Goal: Information Seeking & Learning: Learn about a topic

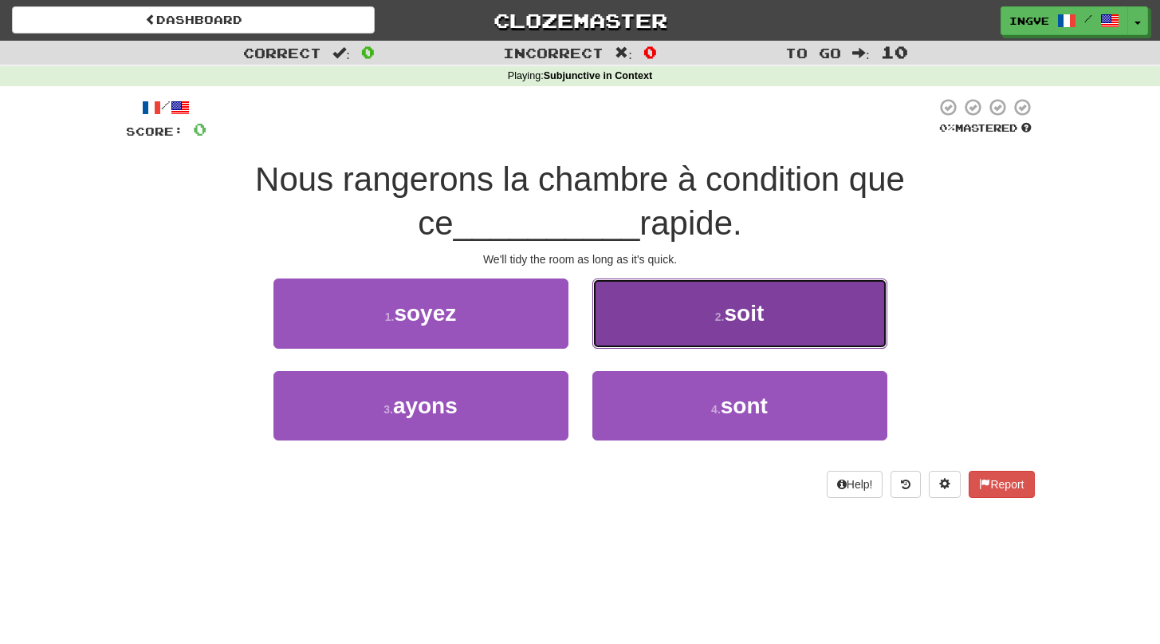
click at [672, 293] on button "2 . soit" at bounding box center [740, 312] width 295 height 69
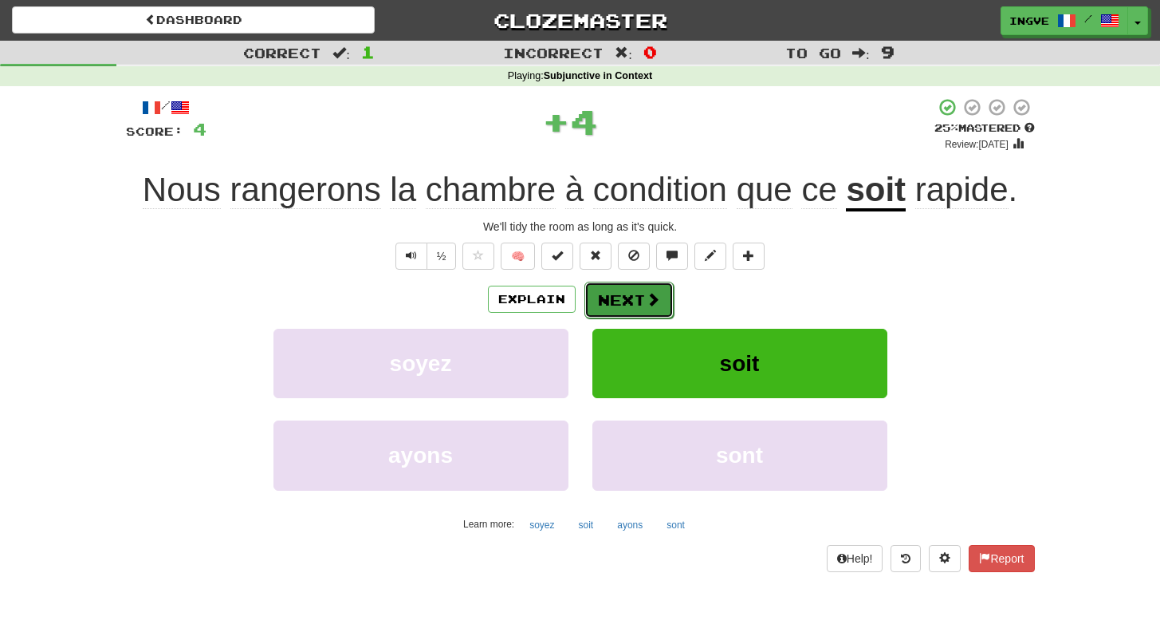
click at [638, 305] on button "Next" at bounding box center [629, 300] width 89 height 37
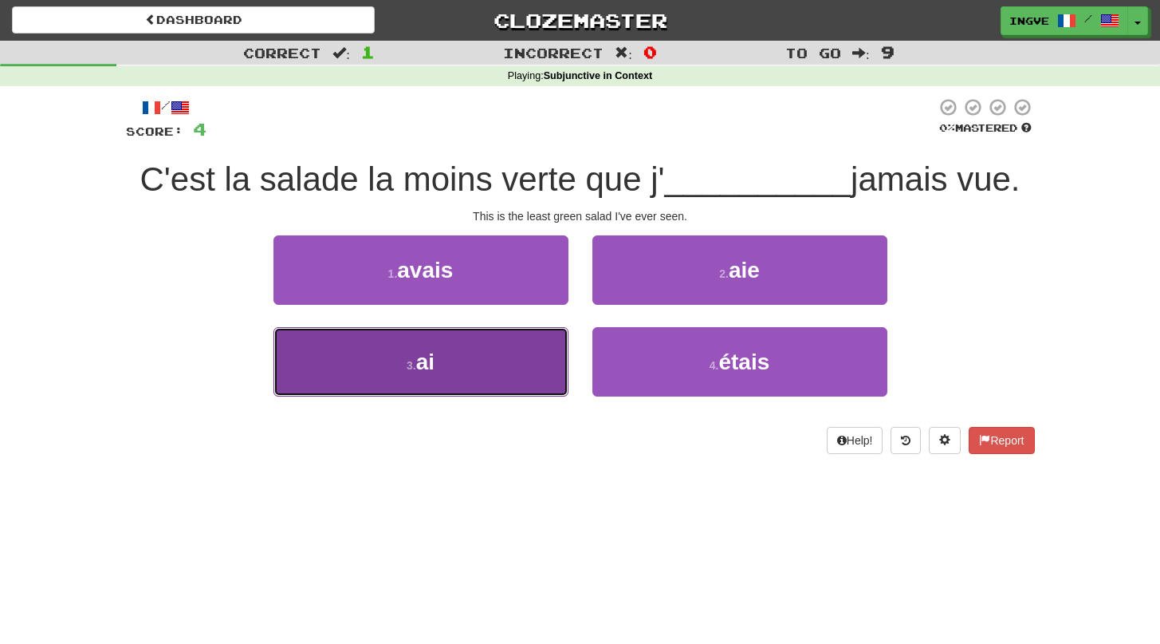
click at [519, 364] on button "3 . ai" at bounding box center [421, 361] width 295 height 69
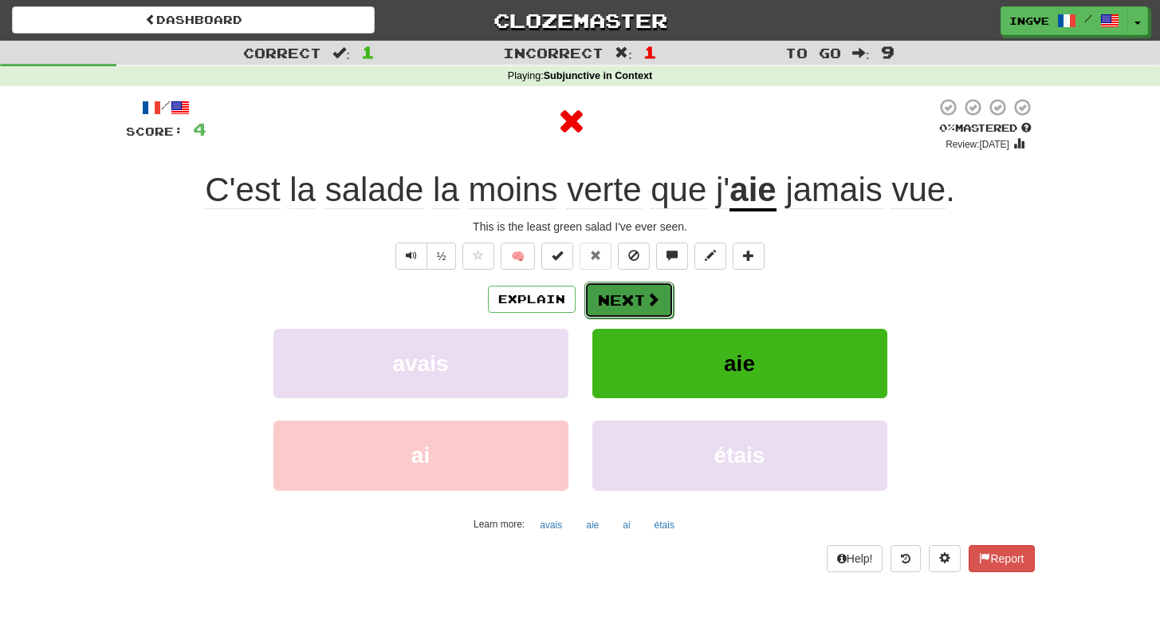
click at [606, 308] on button "Next" at bounding box center [629, 300] width 89 height 37
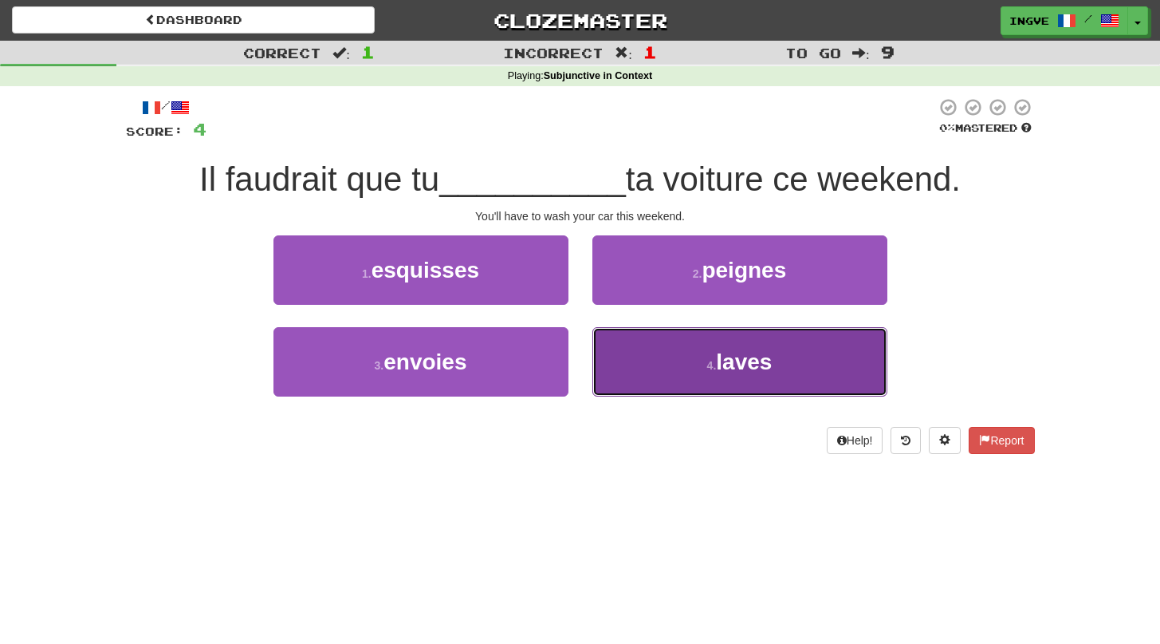
click at [662, 367] on button "4 . laves" at bounding box center [740, 361] width 295 height 69
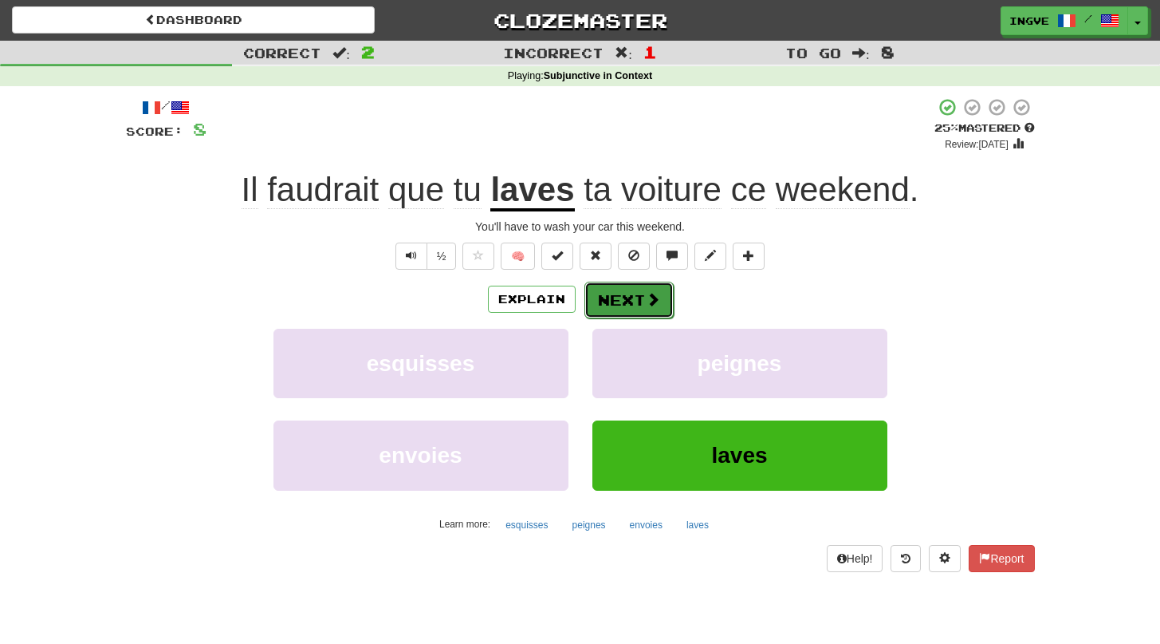
click at [653, 304] on span at bounding box center [653, 299] width 14 height 14
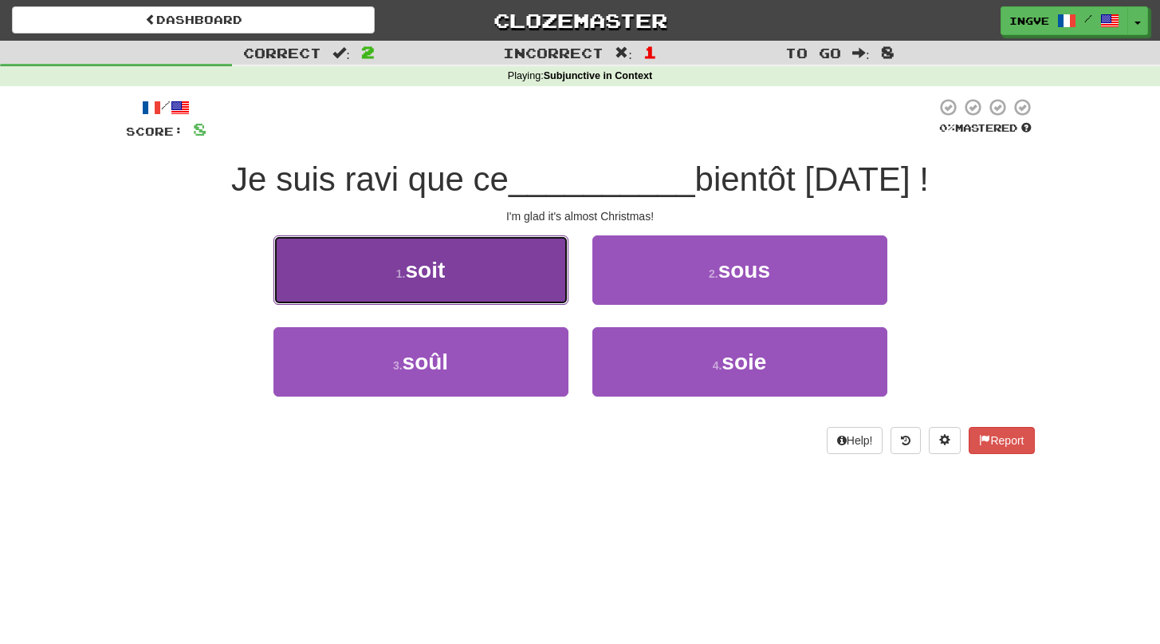
click at [510, 286] on button "1 . soit" at bounding box center [421, 269] width 295 height 69
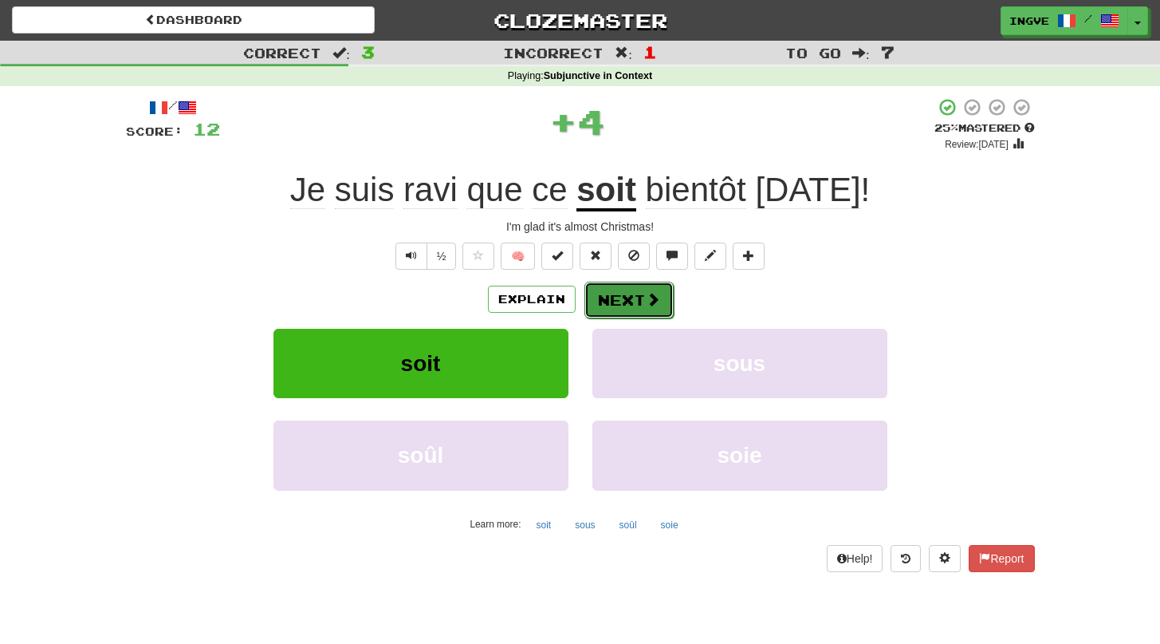
click at [625, 299] on button "Next" at bounding box center [629, 300] width 89 height 37
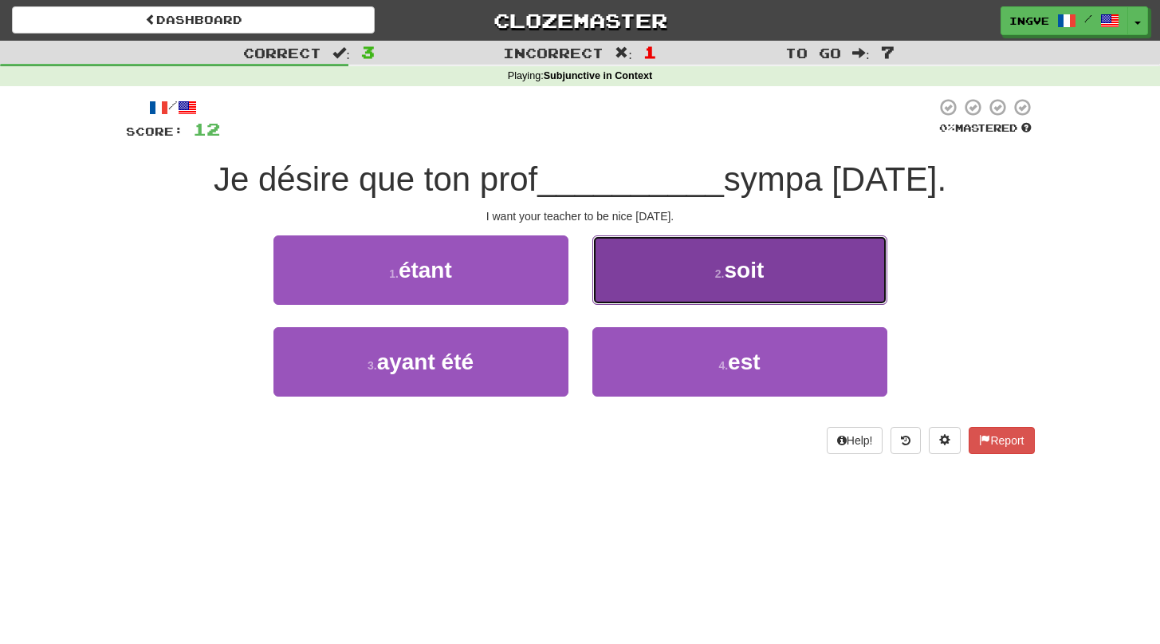
click at [676, 286] on button "2 . soit" at bounding box center [740, 269] width 295 height 69
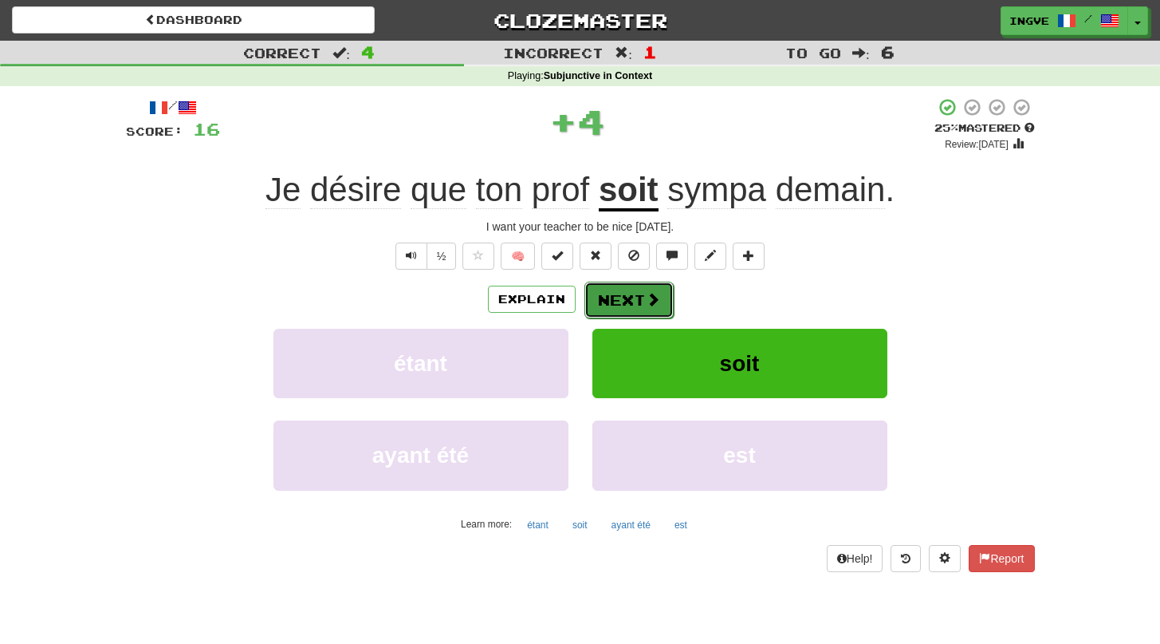
click at [623, 300] on button "Next" at bounding box center [629, 300] width 89 height 37
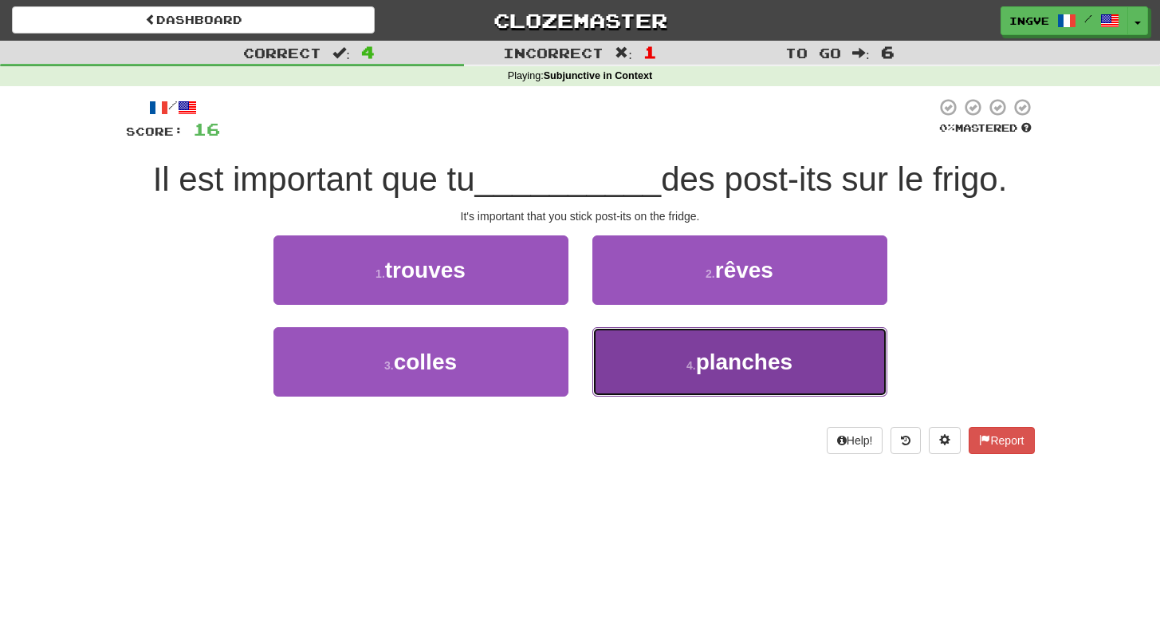
click at [659, 375] on button "4 . planches" at bounding box center [740, 361] width 295 height 69
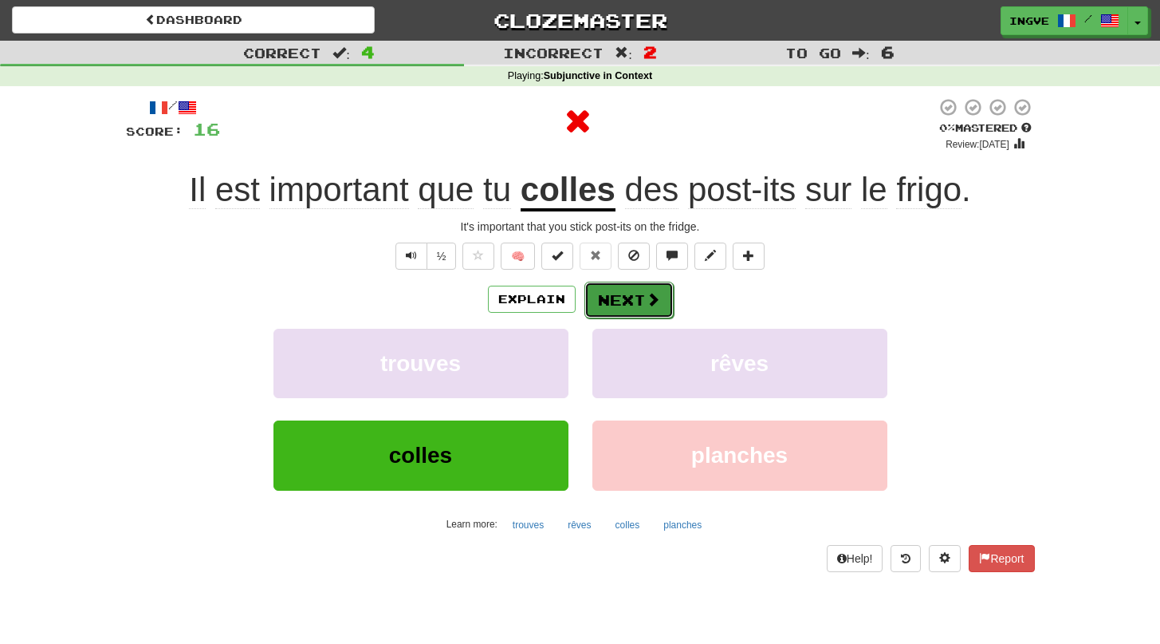
click at [647, 302] on span at bounding box center [653, 299] width 14 height 14
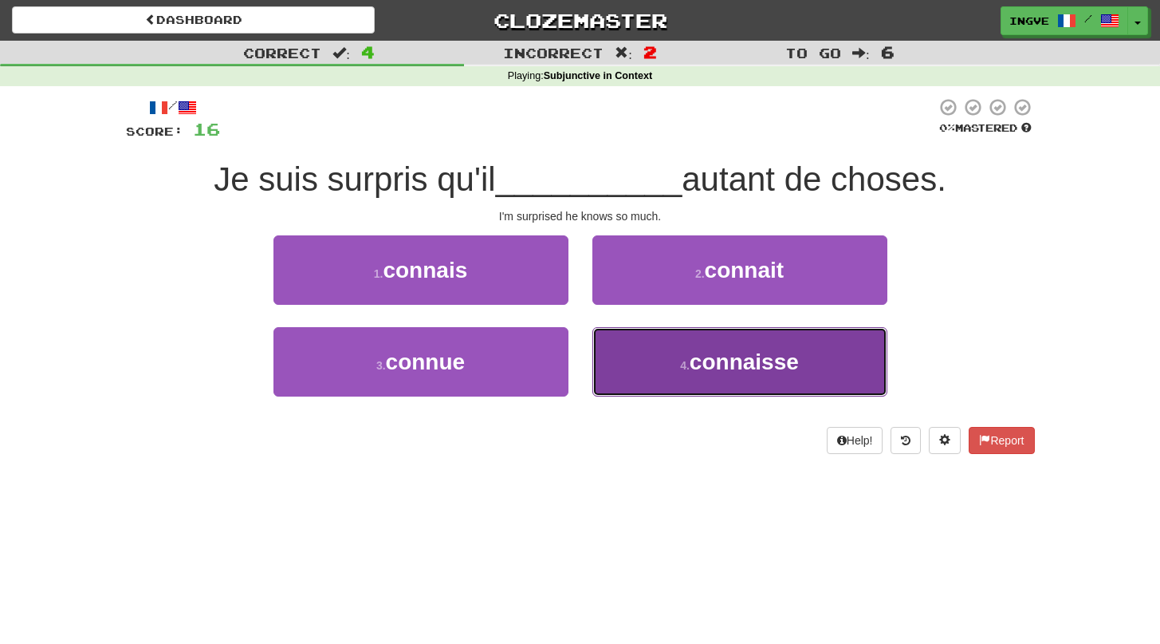
click at [638, 353] on button "4 . connaisse" at bounding box center [740, 361] width 295 height 69
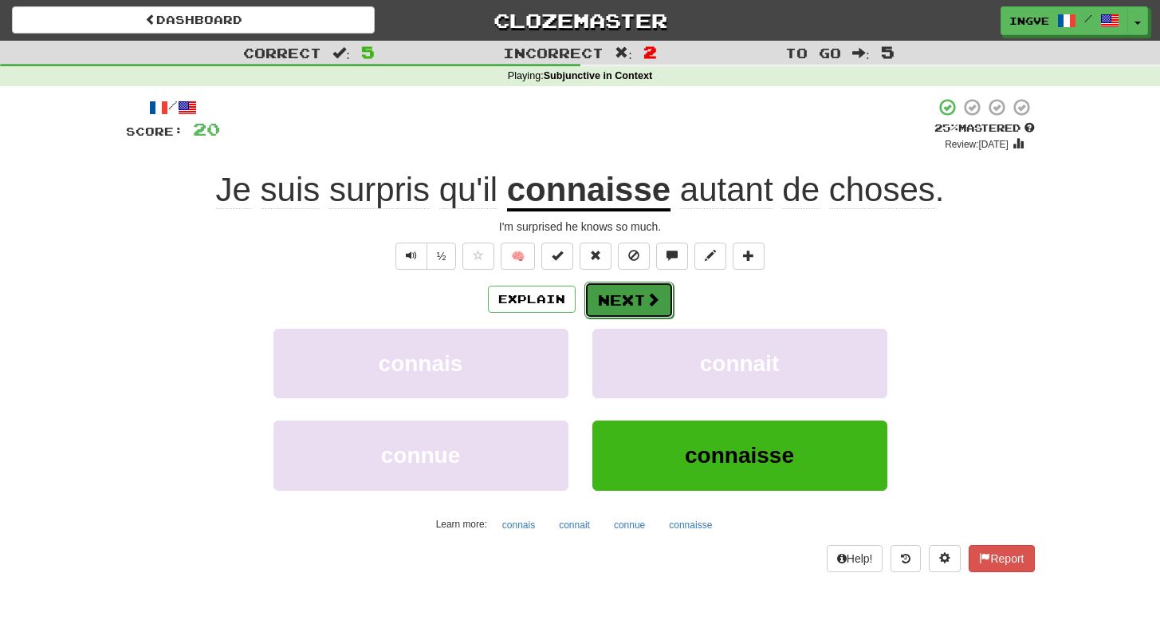
click at [640, 306] on button "Next" at bounding box center [629, 300] width 89 height 37
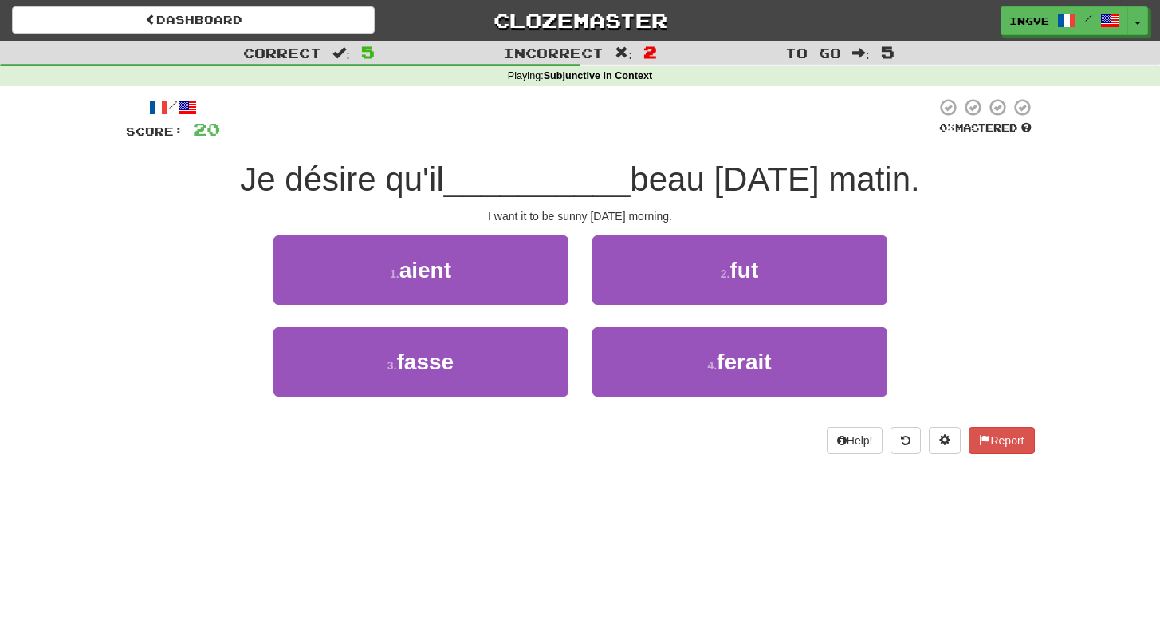
click at [579, 215] on div "I want it to be sunny tomorrow morning." at bounding box center [580, 216] width 909 height 16
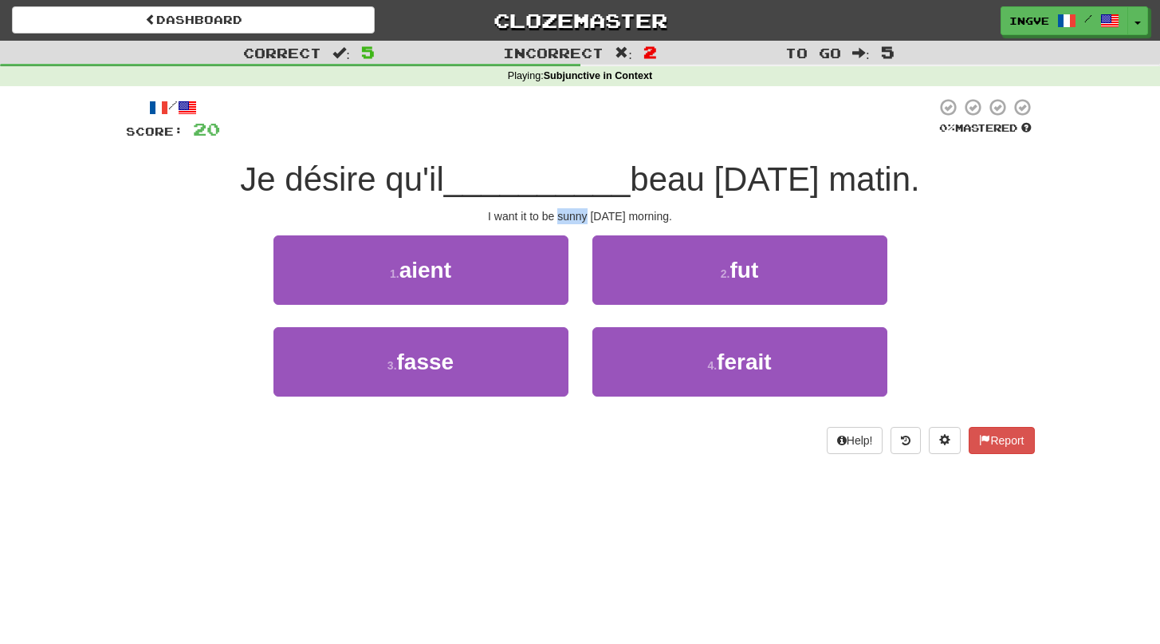
click at [579, 215] on div "I want it to be sunny tomorrow morning." at bounding box center [580, 216] width 909 height 16
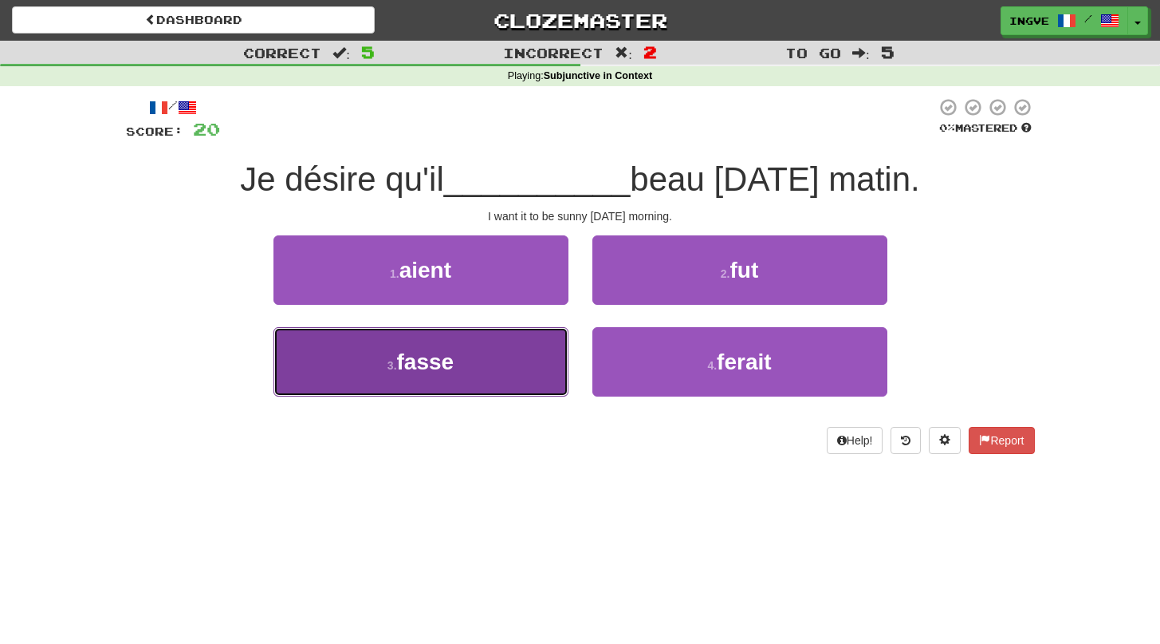
click at [509, 366] on button "3 . fasse" at bounding box center [421, 361] width 295 height 69
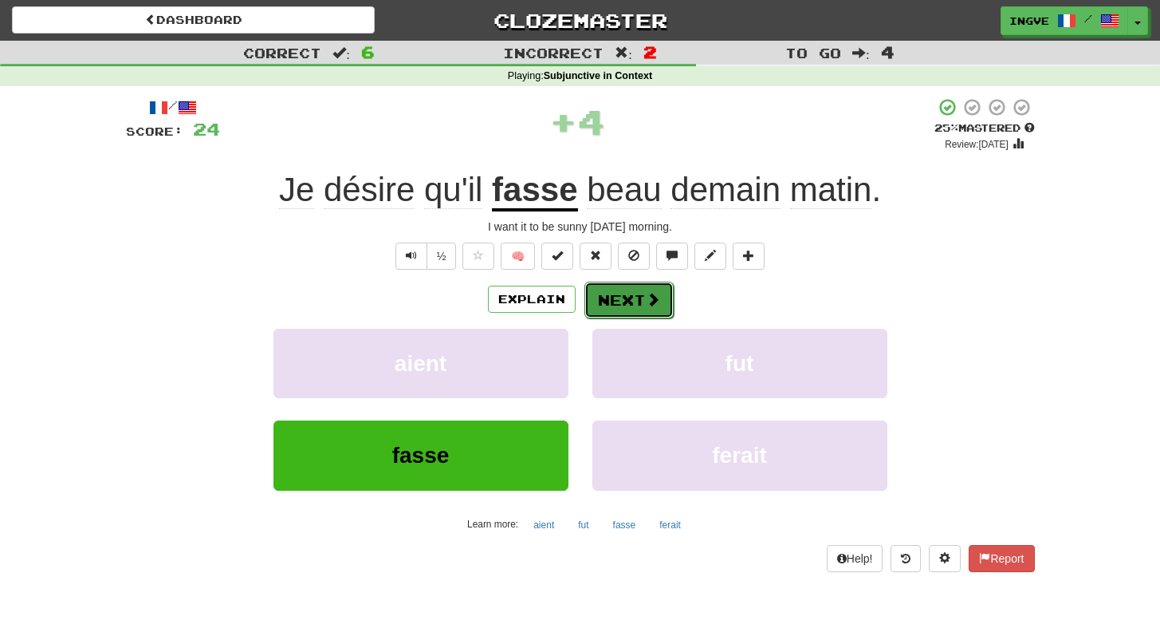
click at [629, 300] on button "Next" at bounding box center [629, 300] width 89 height 37
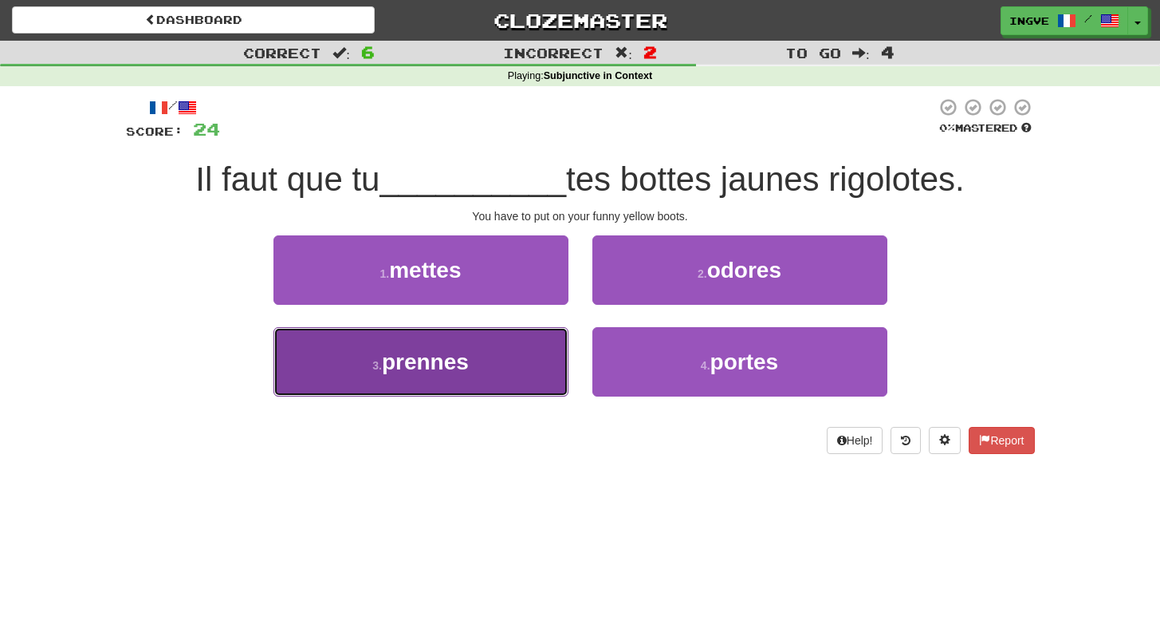
click at [539, 361] on button "3 . prennes" at bounding box center [421, 361] width 295 height 69
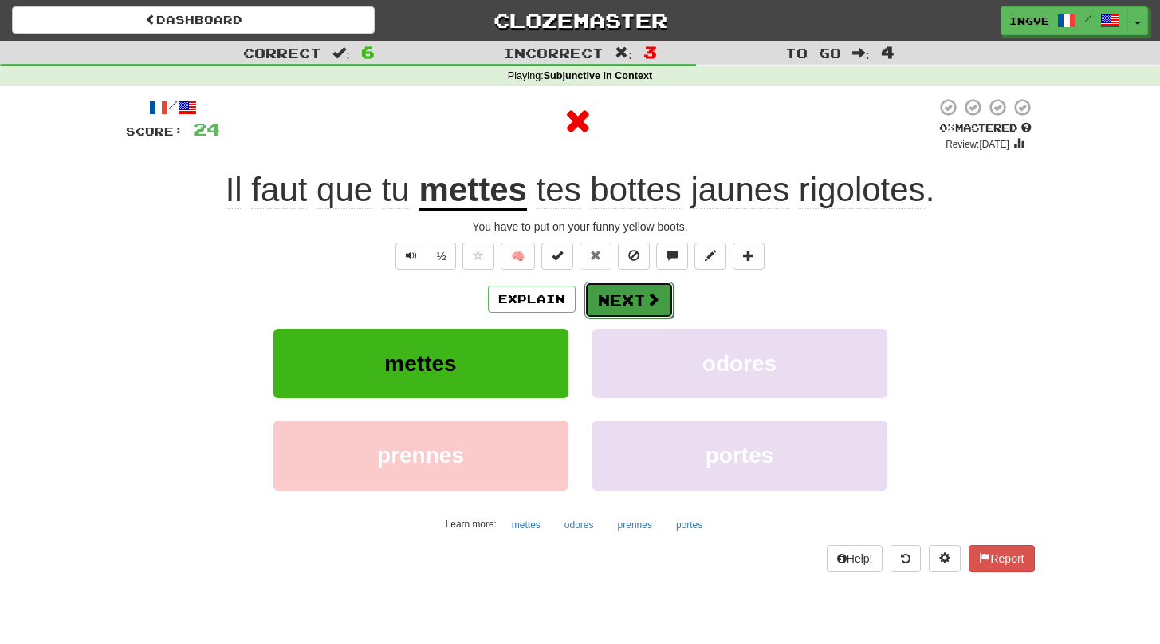
click at [641, 290] on button "Next" at bounding box center [629, 300] width 89 height 37
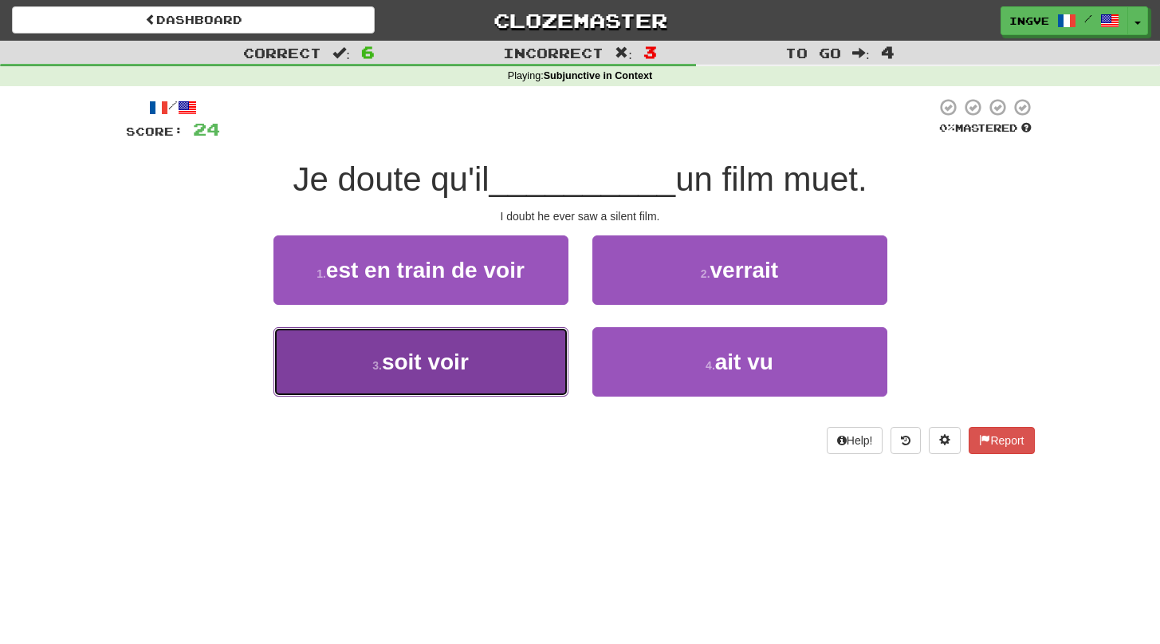
click at [544, 356] on button "3 . soit voir" at bounding box center [421, 361] width 295 height 69
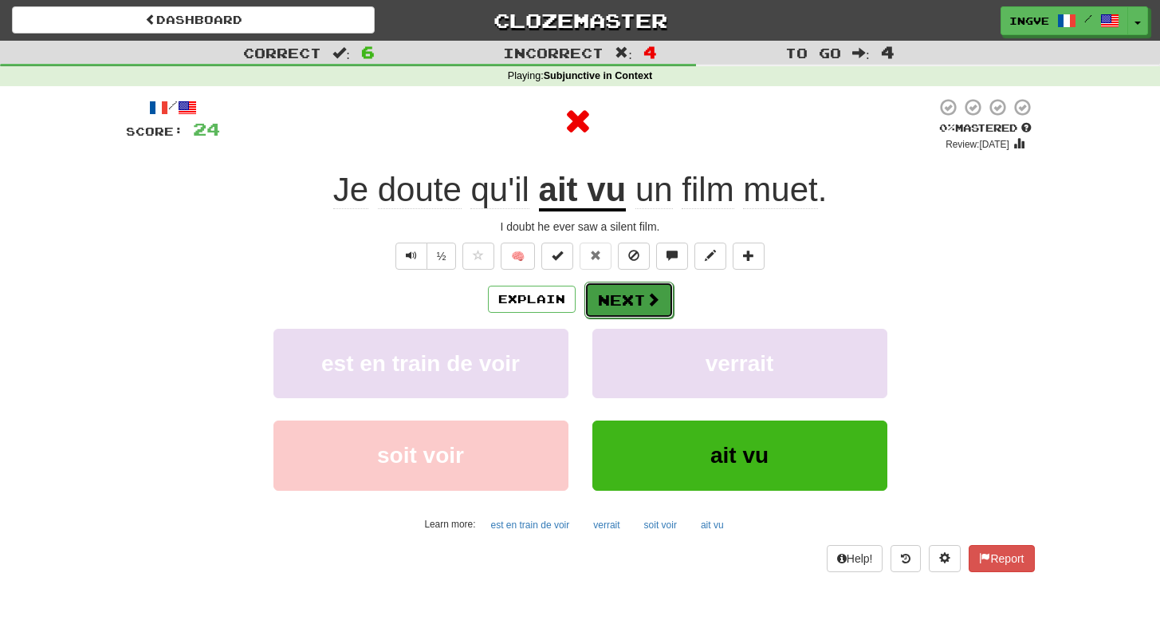
click at [632, 304] on button "Next" at bounding box center [629, 300] width 89 height 37
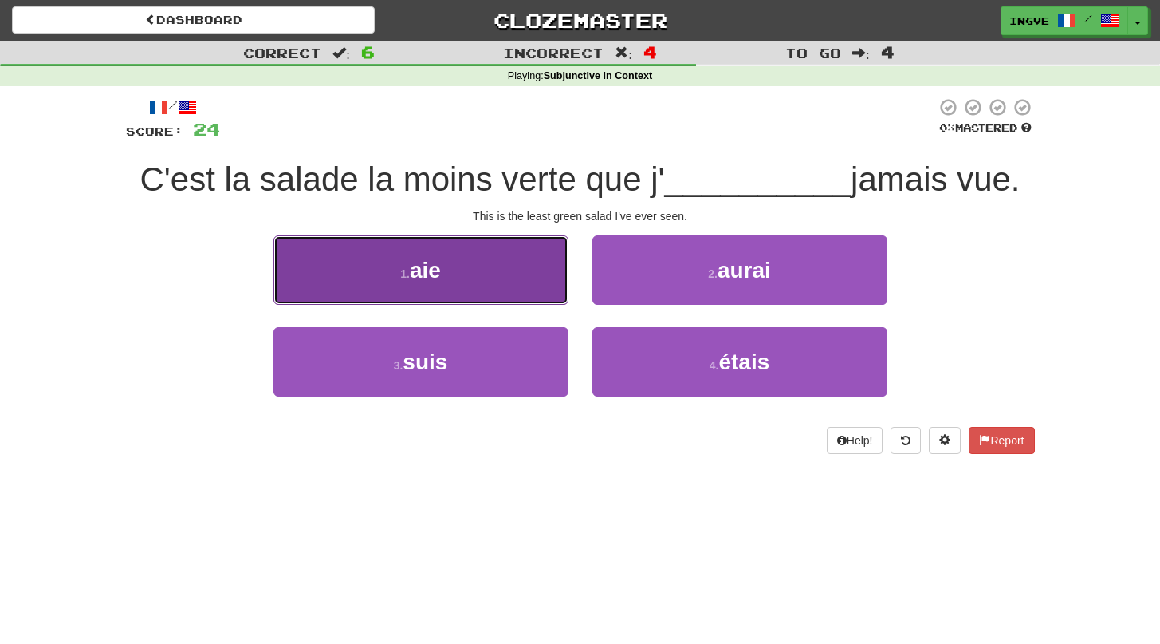
click at [496, 263] on button "1 . aie" at bounding box center [421, 269] width 295 height 69
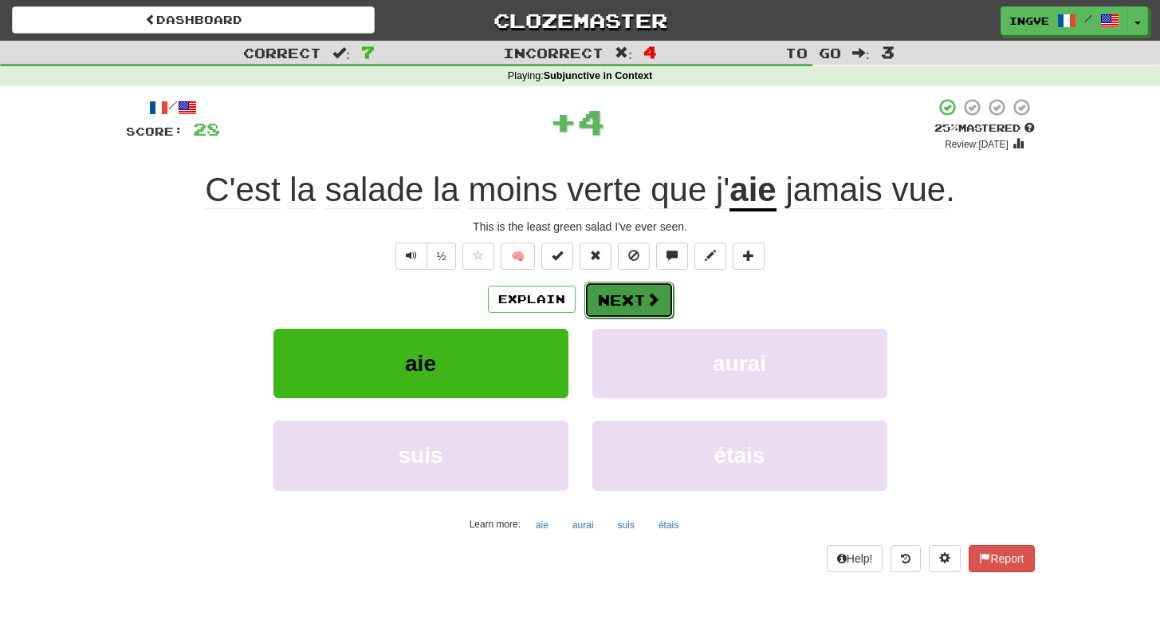
click at [619, 300] on button "Next" at bounding box center [629, 300] width 89 height 37
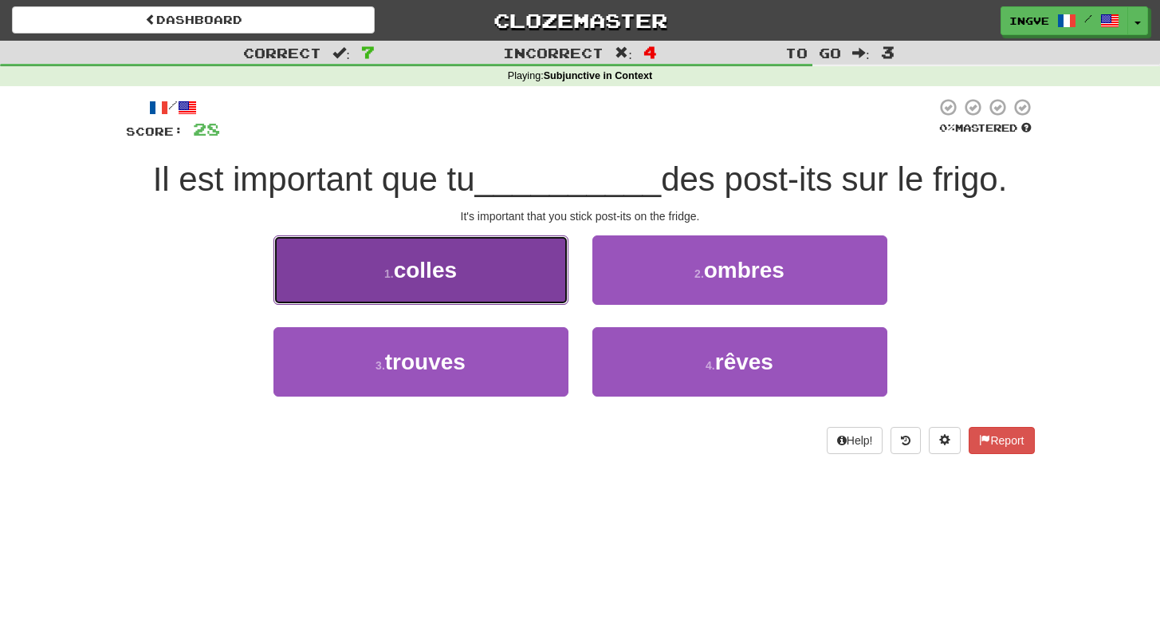
click at [527, 258] on button "1 . colles" at bounding box center [421, 269] width 295 height 69
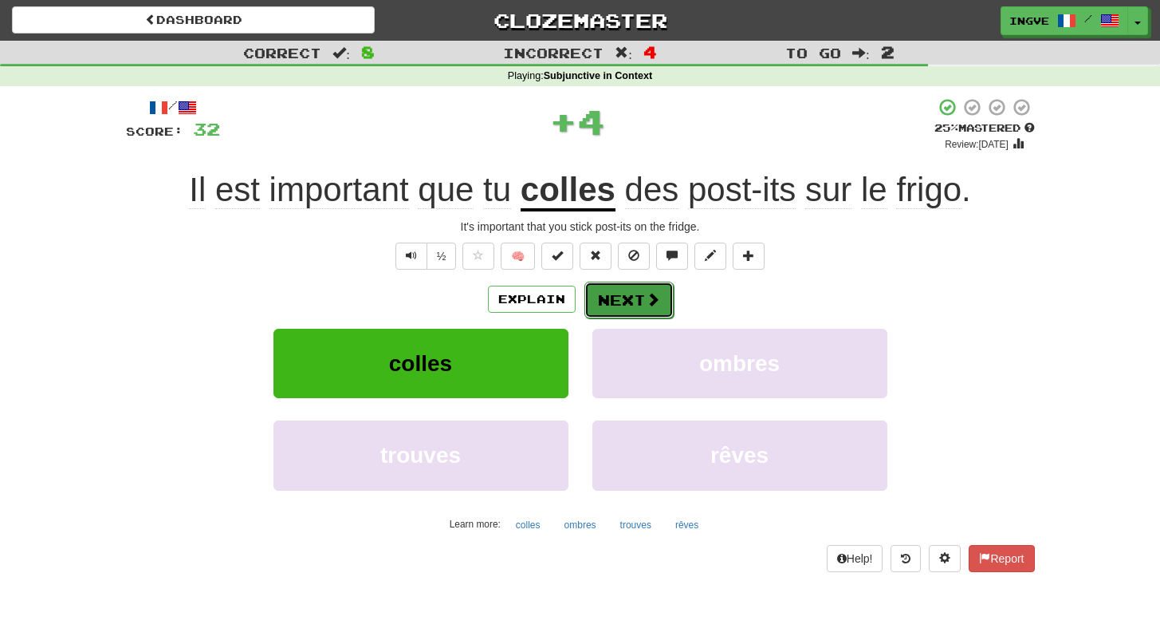
click at [619, 306] on button "Next" at bounding box center [629, 300] width 89 height 37
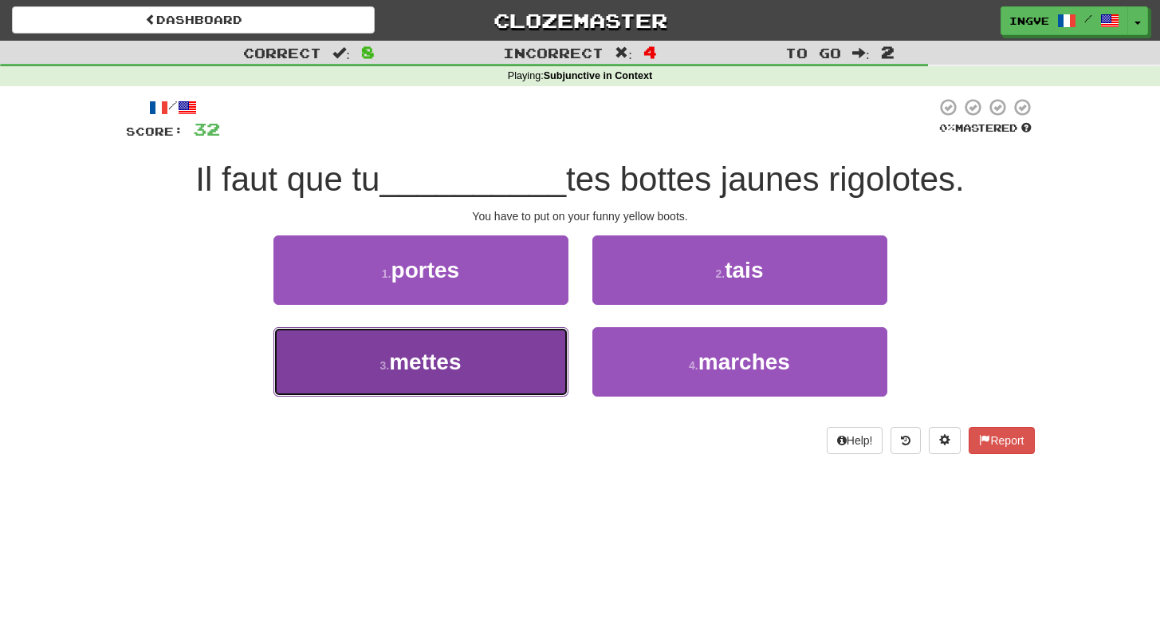
click at [524, 364] on button "3 . mettes" at bounding box center [421, 361] width 295 height 69
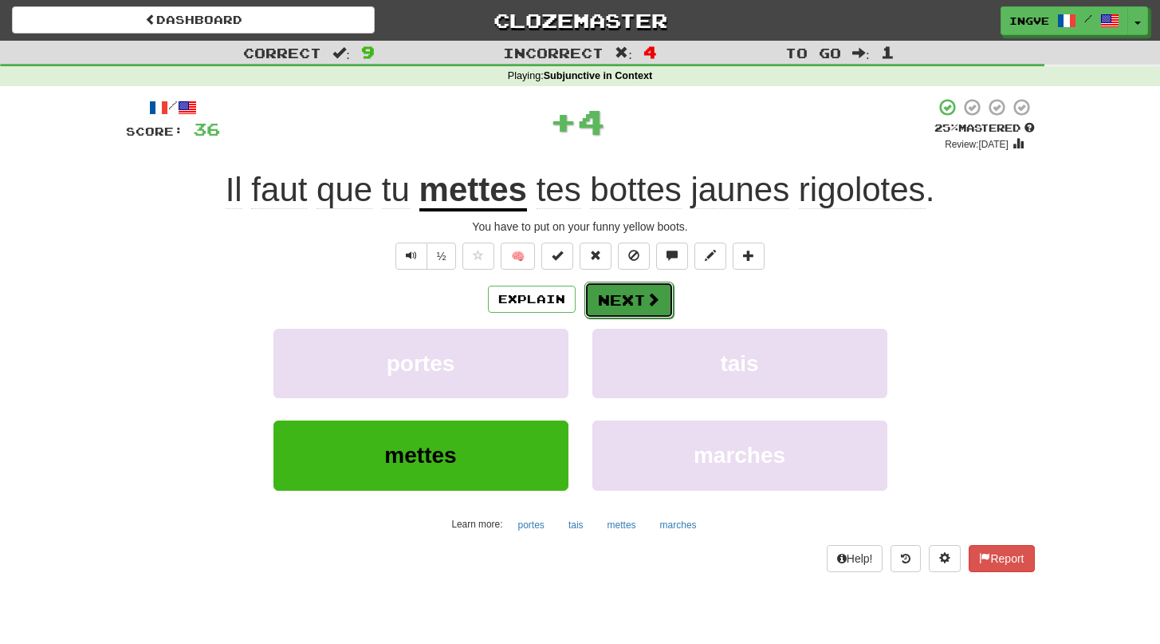
click at [614, 303] on button "Next" at bounding box center [629, 300] width 89 height 37
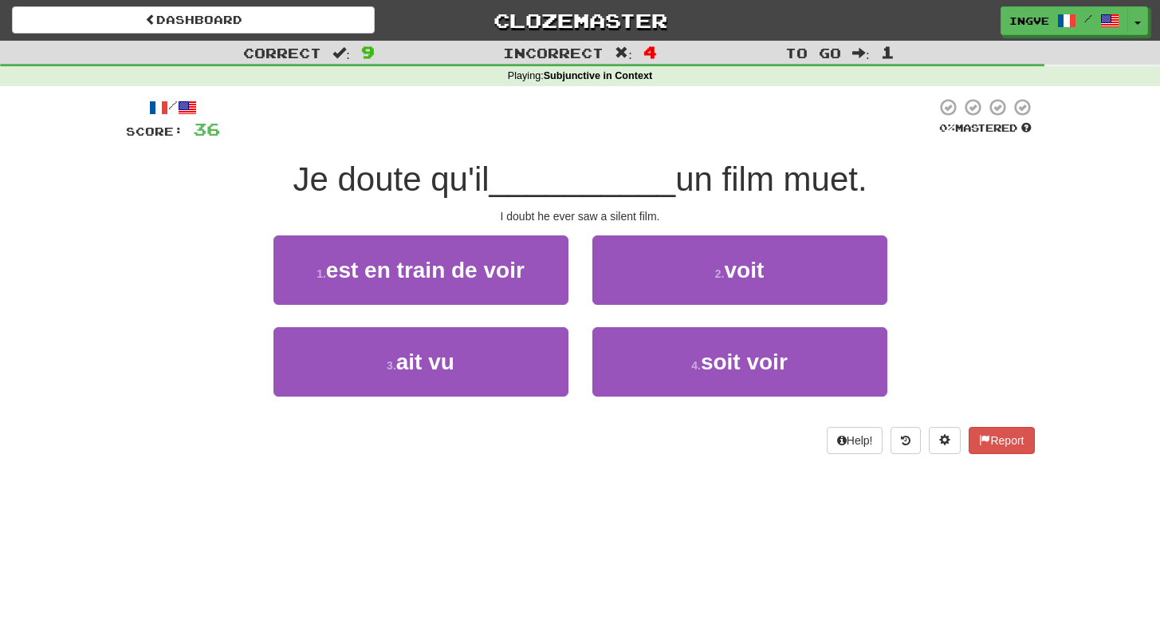
click at [565, 215] on div "I doubt he ever saw a silent film." at bounding box center [580, 216] width 909 height 16
click at [546, 172] on span "__________" at bounding box center [583, 178] width 187 height 37
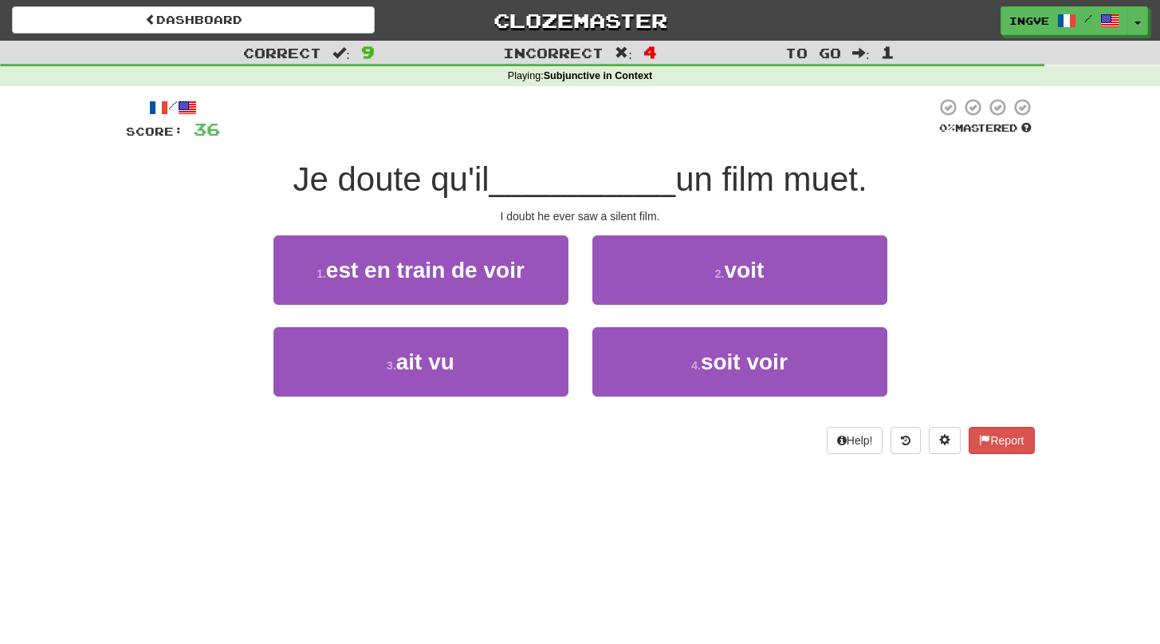
click at [546, 172] on span "__________" at bounding box center [583, 178] width 187 height 37
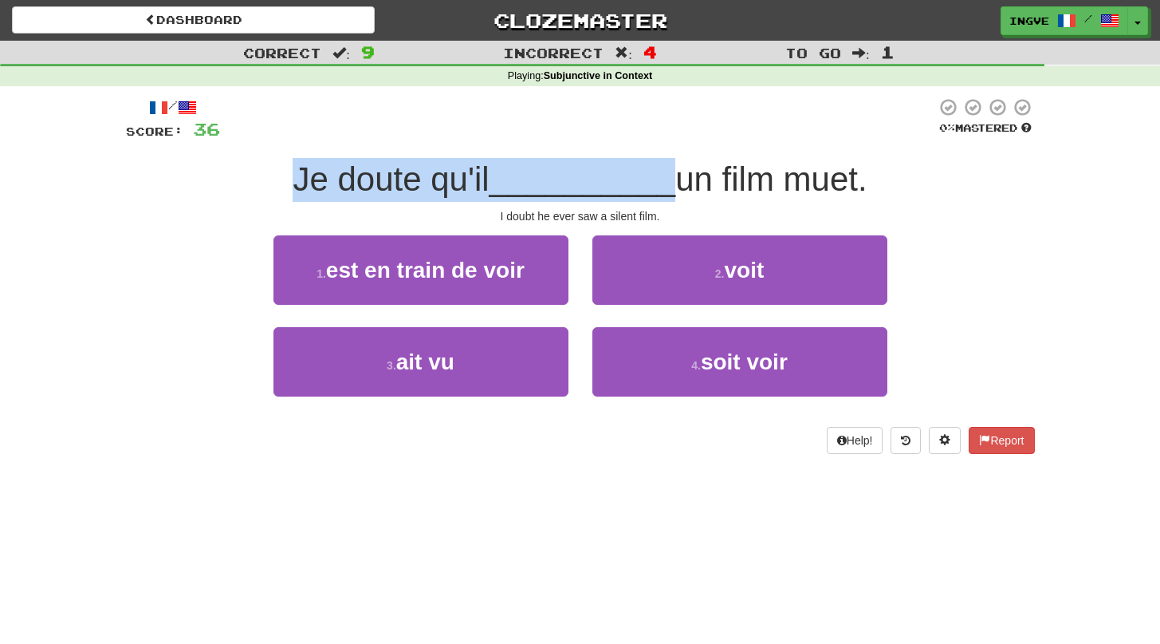
click at [546, 172] on span "__________" at bounding box center [583, 178] width 187 height 37
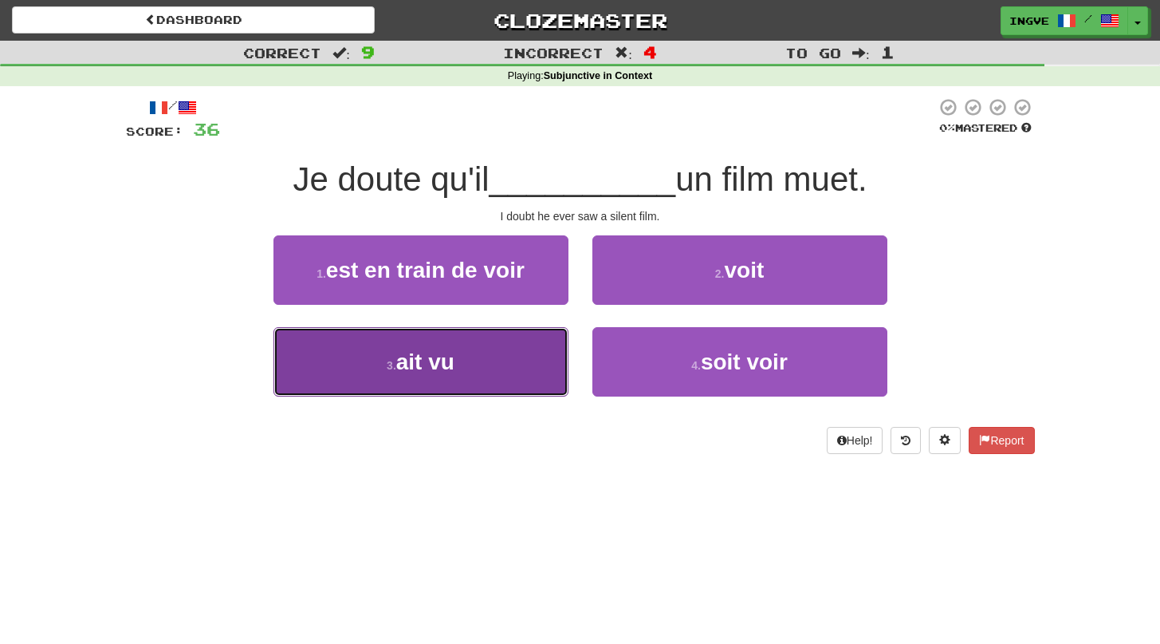
click at [494, 361] on button "3 . ait vu" at bounding box center [421, 361] width 295 height 69
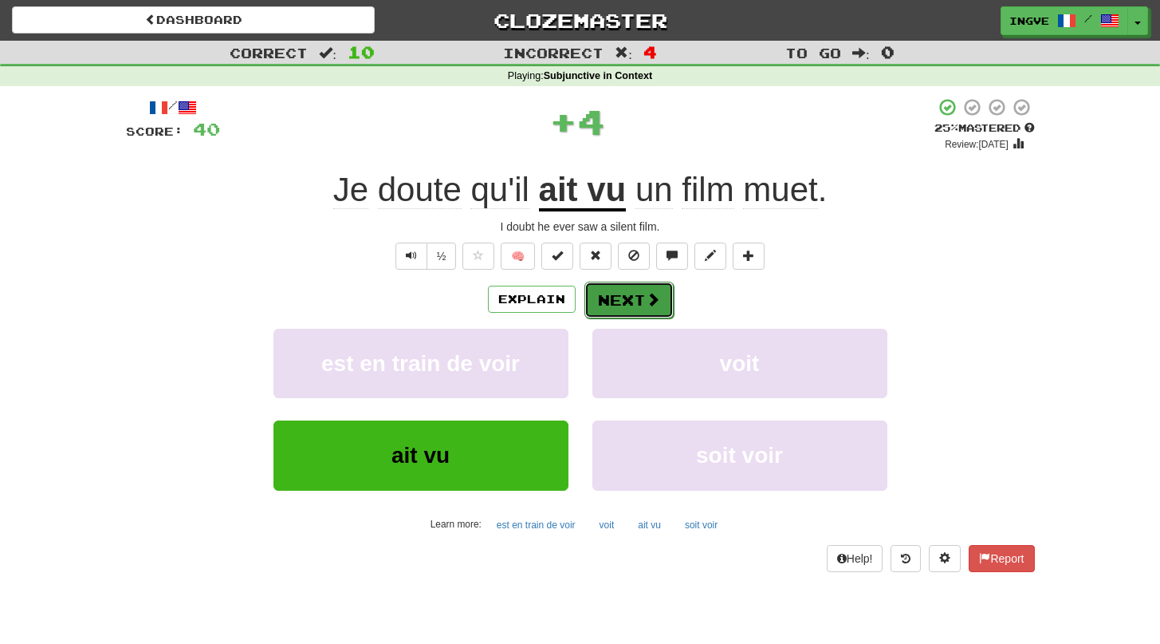
click at [603, 299] on button "Next" at bounding box center [629, 300] width 89 height 37
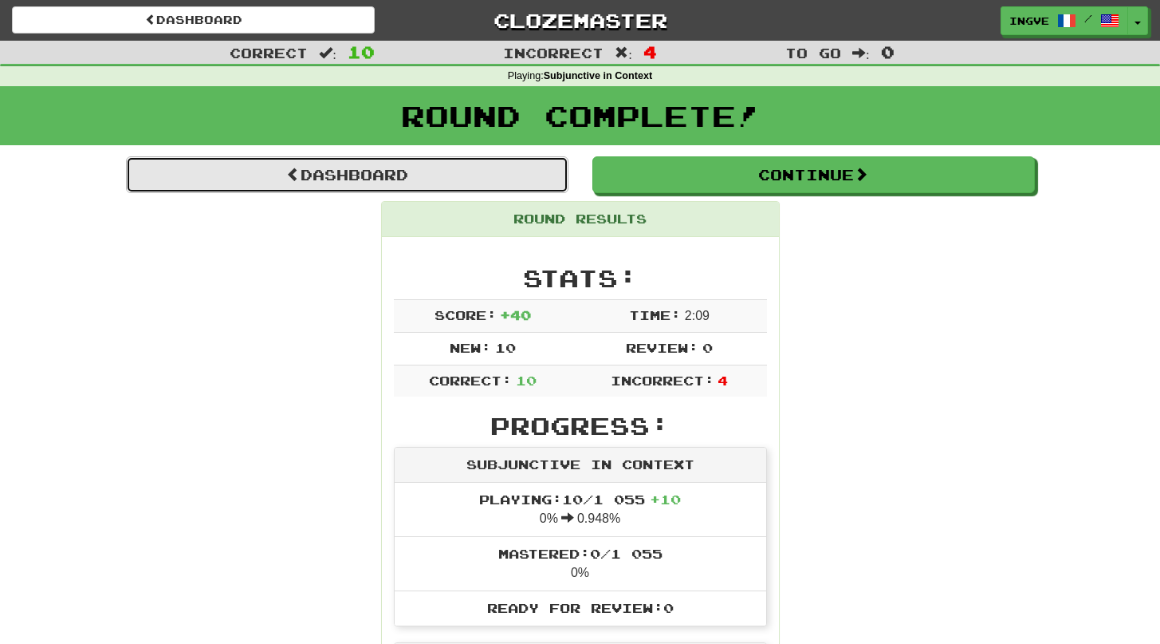
click at [526, 174] on link "Dashboard" at bounding box center [347, 174] width 443 height 37
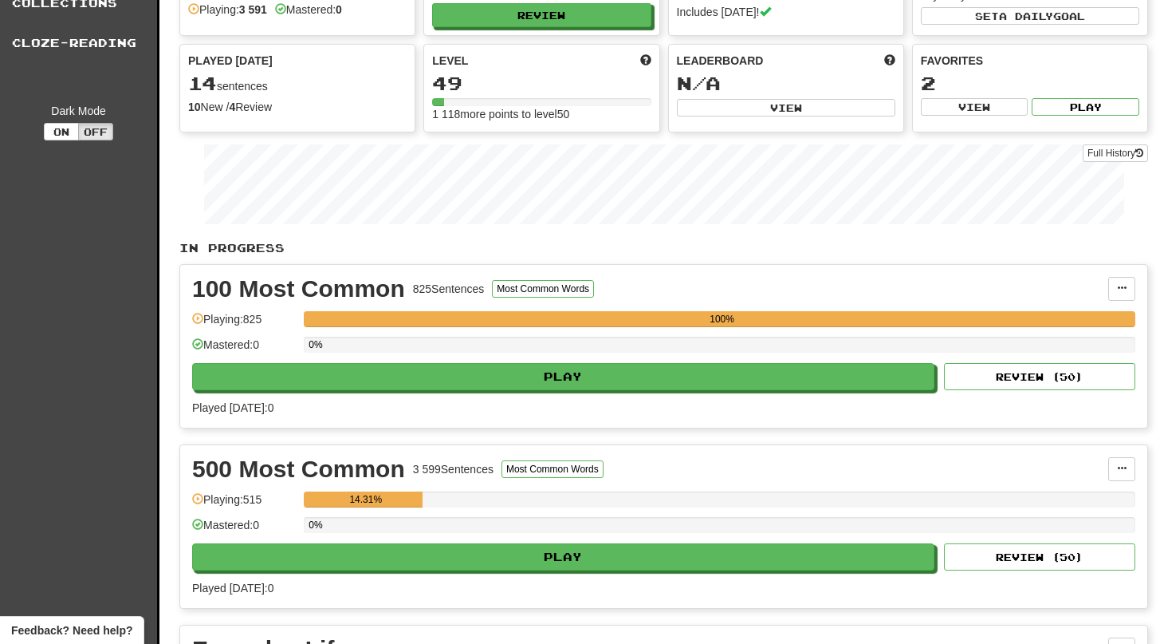
scroll to position [102, 0]
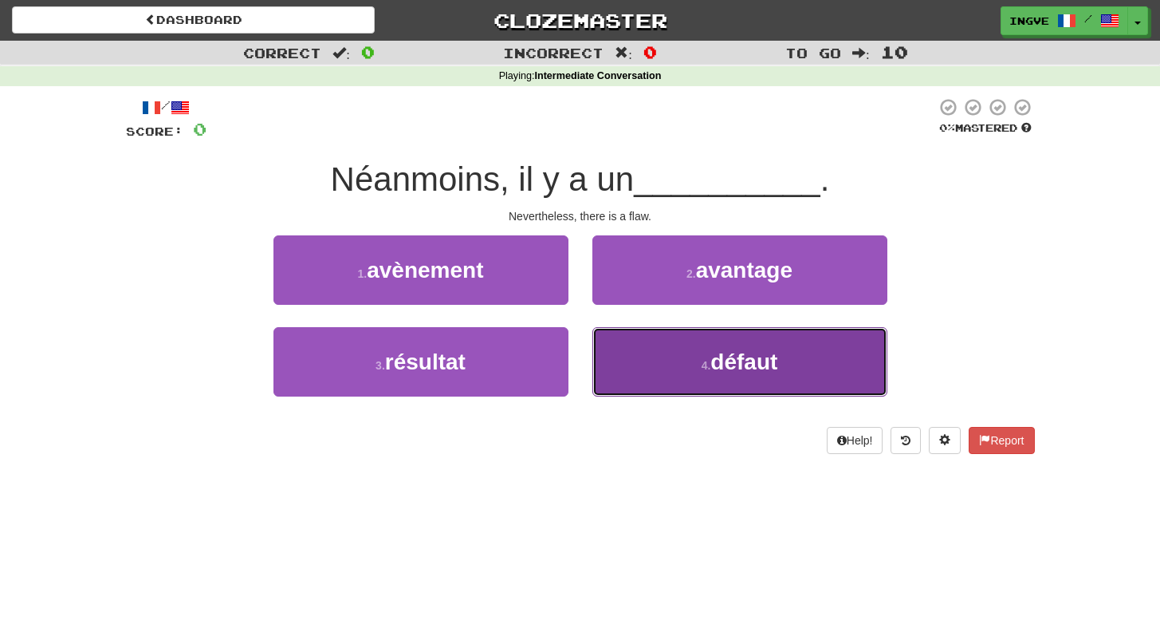
click at [675, 384] on button "4 . défaut" at bounding box center [740, 361] width 295 height 69
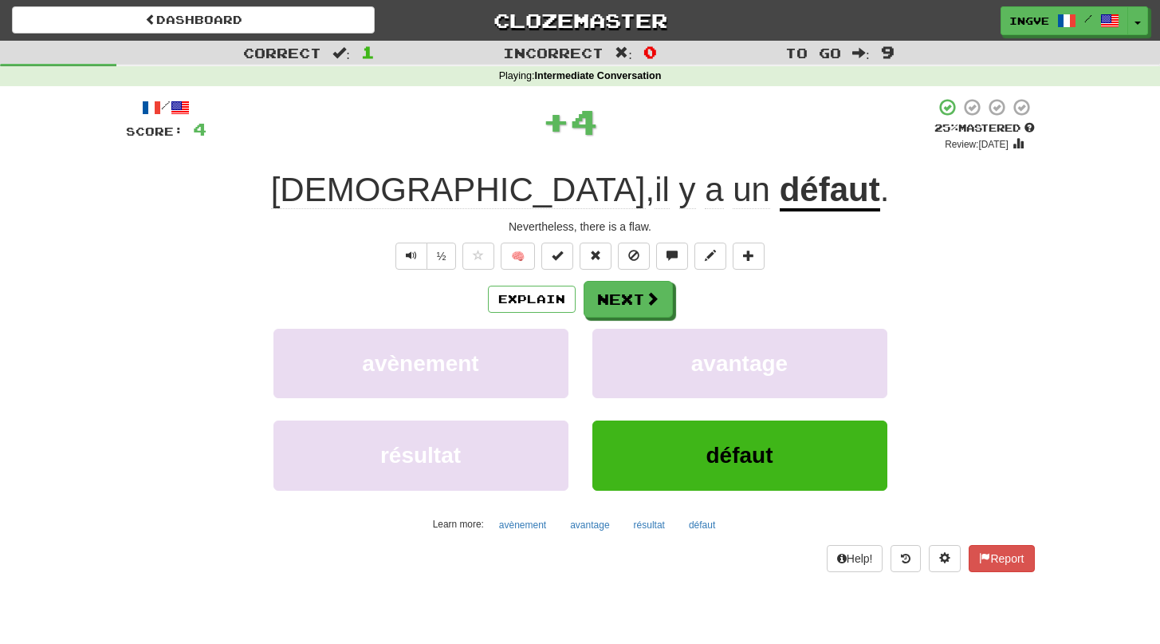
click at [623, 276] on div "/ Score: 4 + 4 25 % Mastered Review: 2025-08-21 Néanmoins , il y a un défaut . …" at bounding box center [580, 334] width 909 height 474
click at [625, 310] on button "Next" at bounding box center [629, 300] width 89 height 37
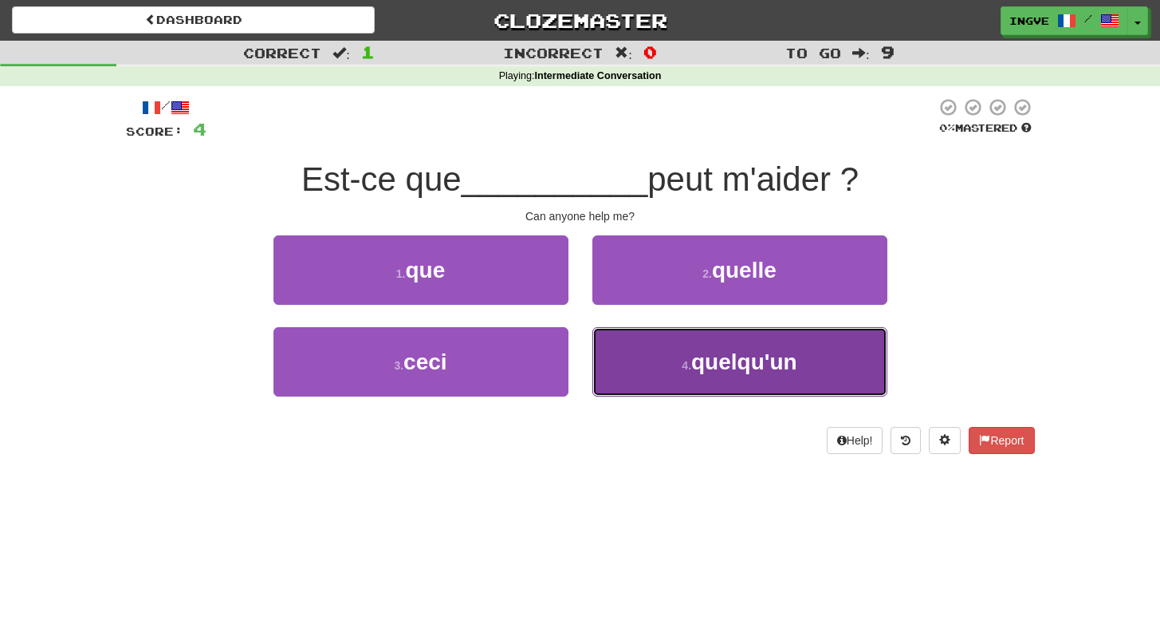
click at [668, 376] on button "4 . quelqu'un" at bounding box center [740, 361] width 295 height 69
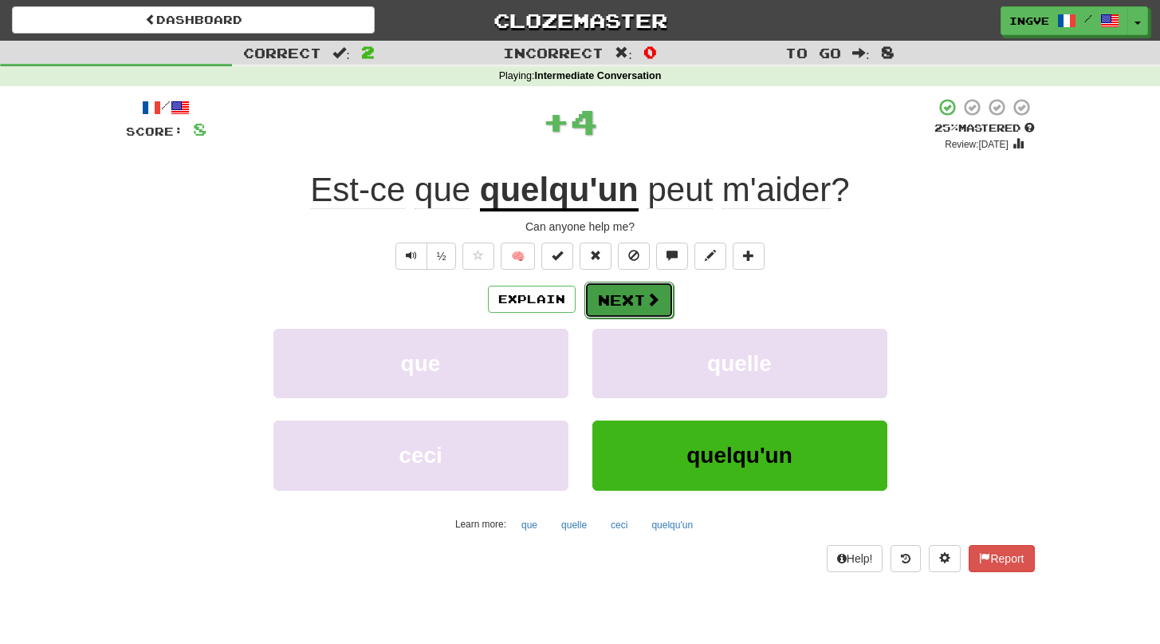
click at [629, 301] on button "Next" at bounding box center [629, 300] width 89 height 37
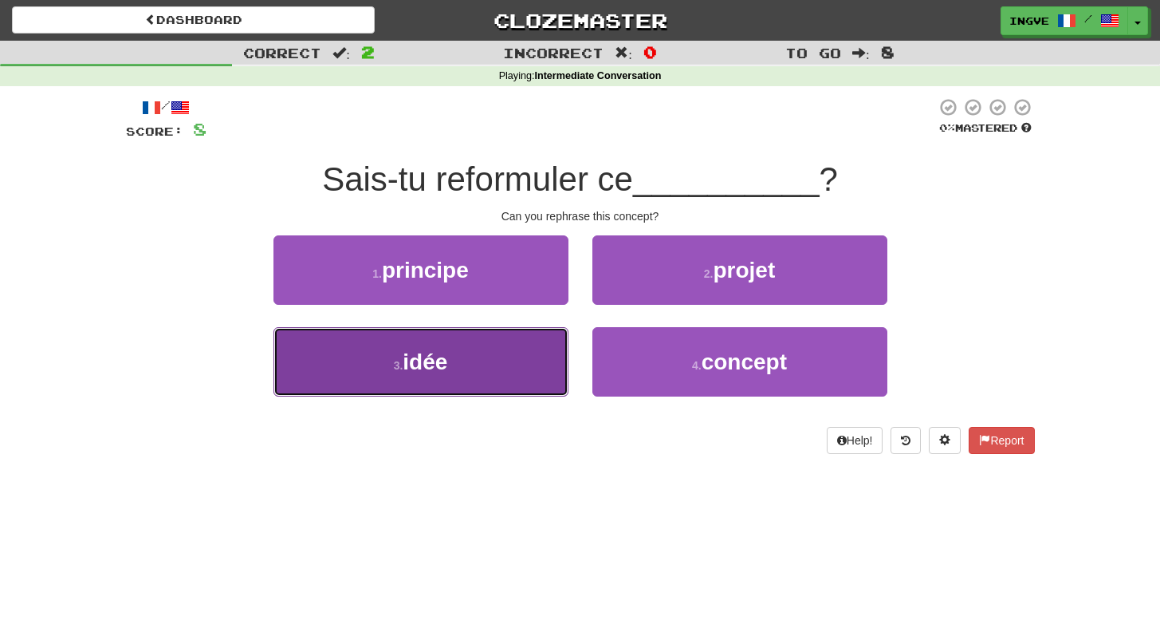
click at [563, 358] on button "3 . idée" at bounding box center [421, 361] width 295 height 69
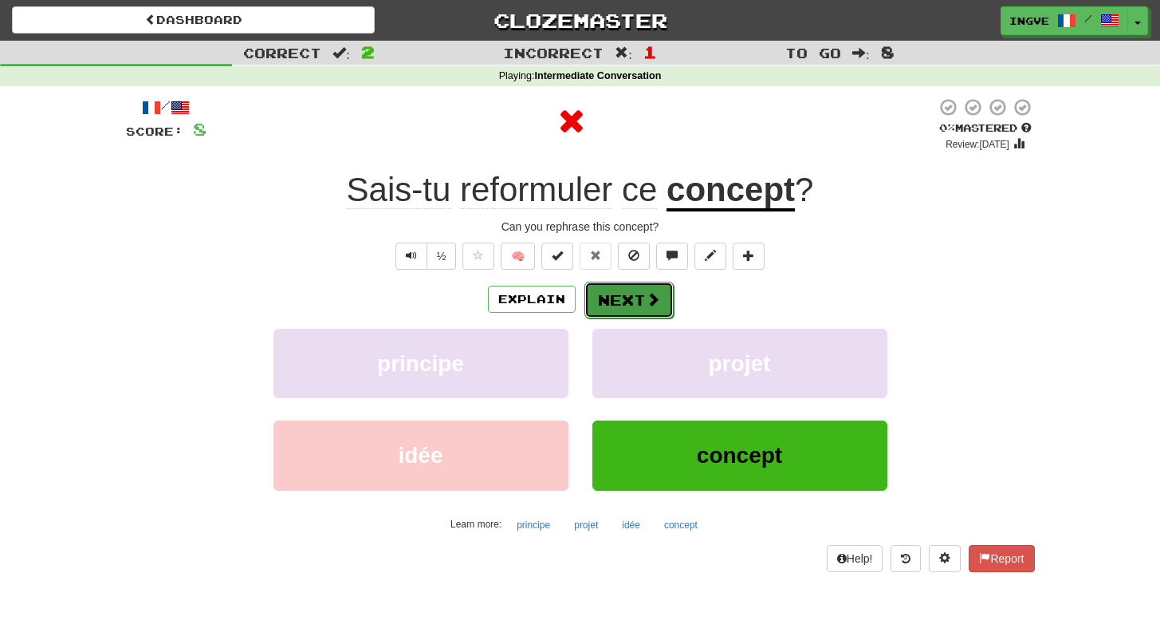
click at [607, 314] on button "Next" at bounding box center [629, 300] width 89 height 37
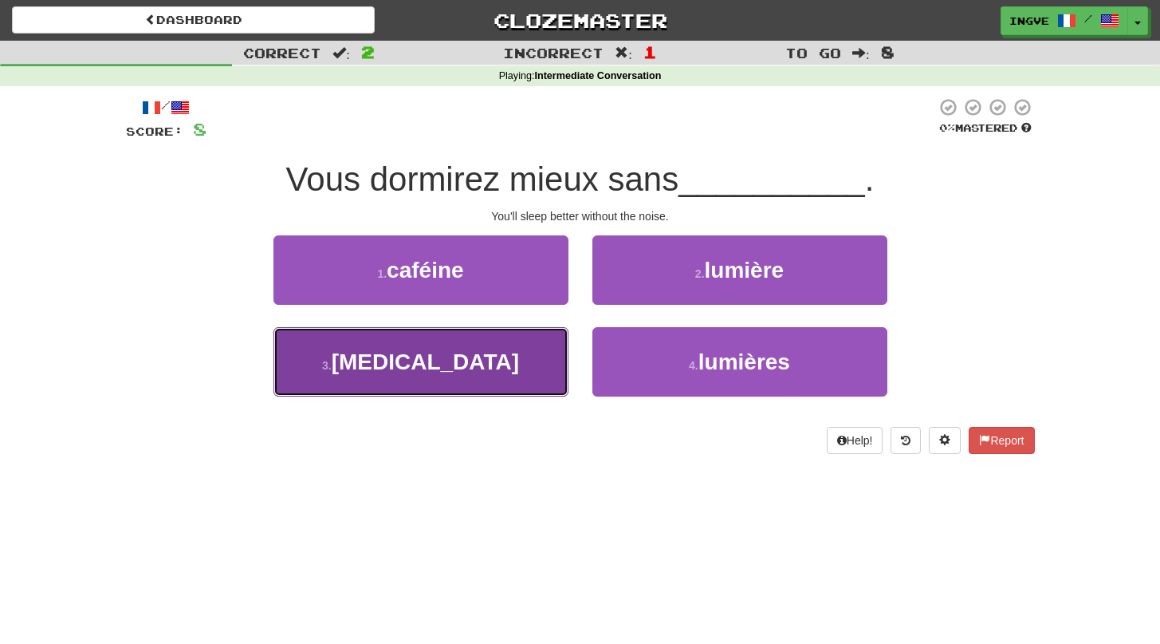
click at [533, 371] on button "3 . bruit" at bounding box center [421, 361] width 295 height 69
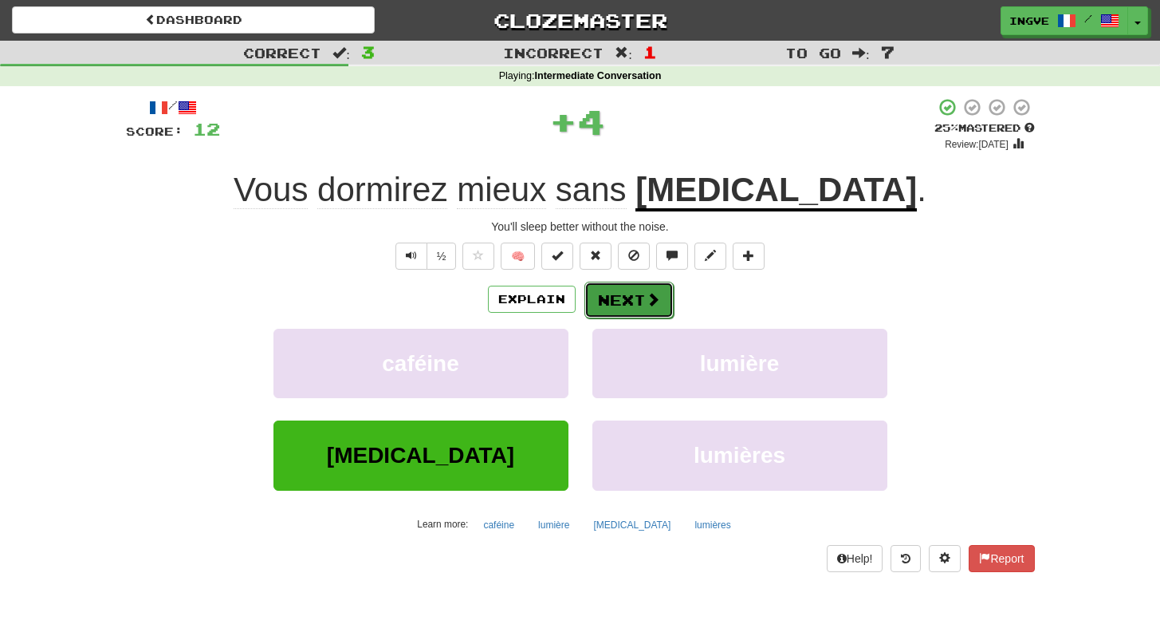
click at [635, 305] on button "Next" at bounding box center [629, 300] width 89 height 37
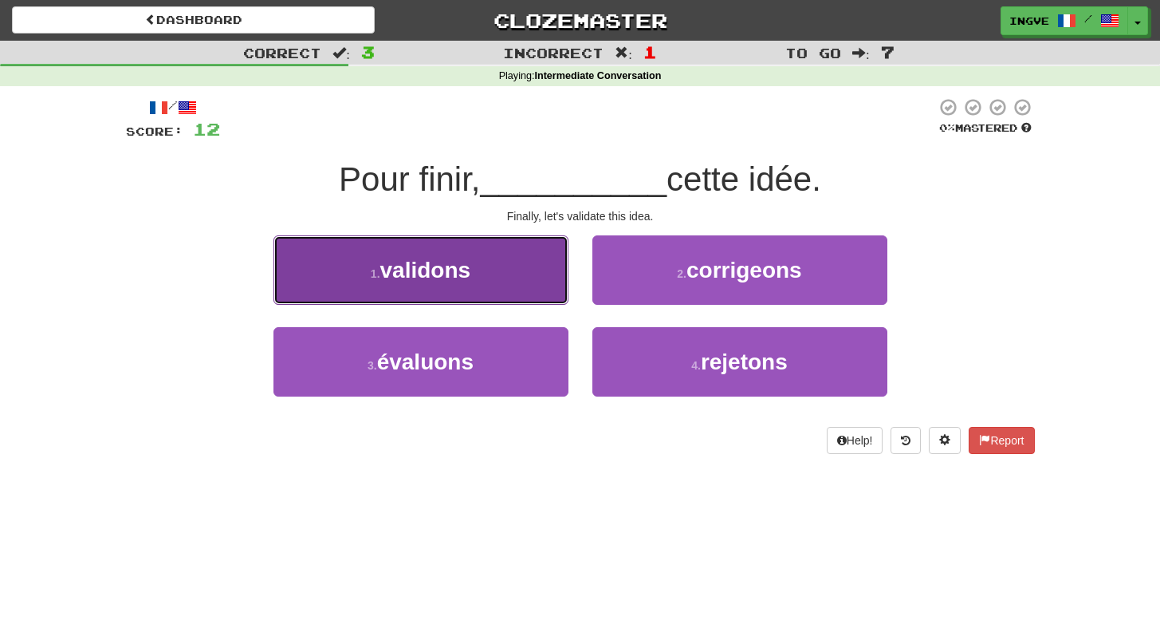
click at [557, 291] on button "1 . validons" at bounding box center [421, 269] width 295 height 69
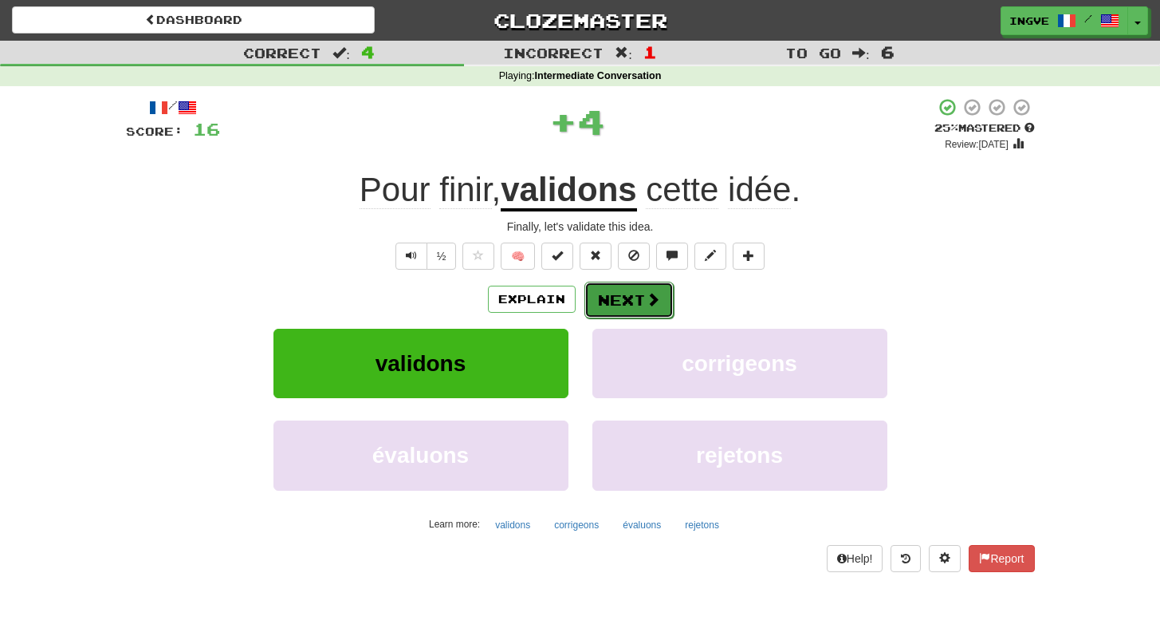
click at [627, 298] on button "Next" at bounding box center [629, 300] width 89 height 37
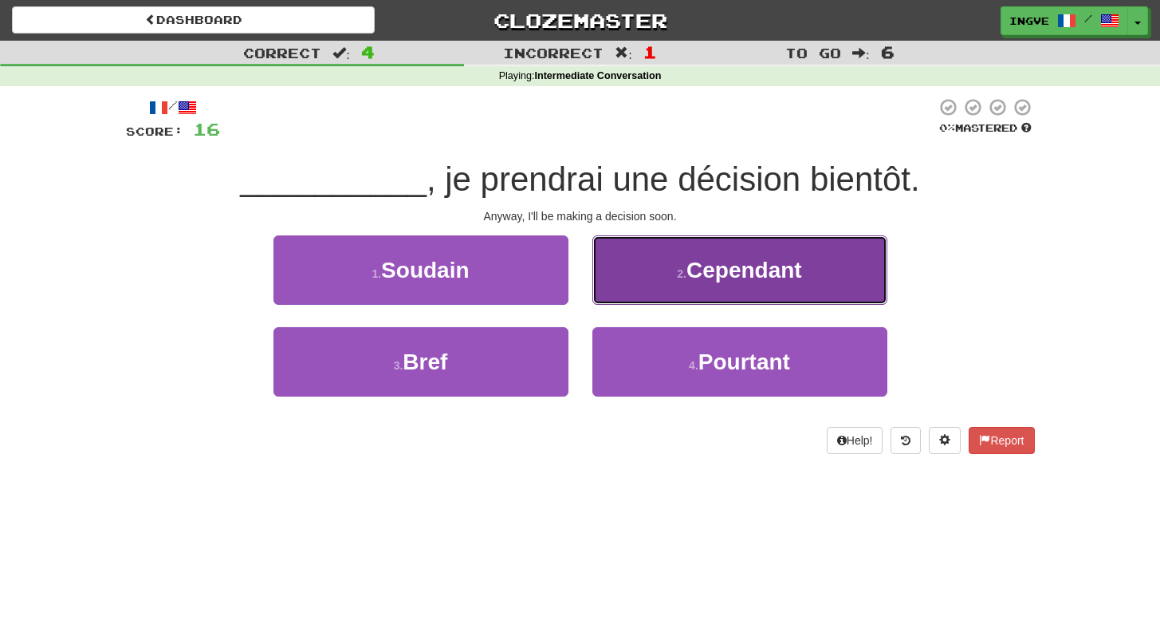
click at [685, 286] on button "2 . Cependant" at bounding box center [740, 269] width 295 height 69
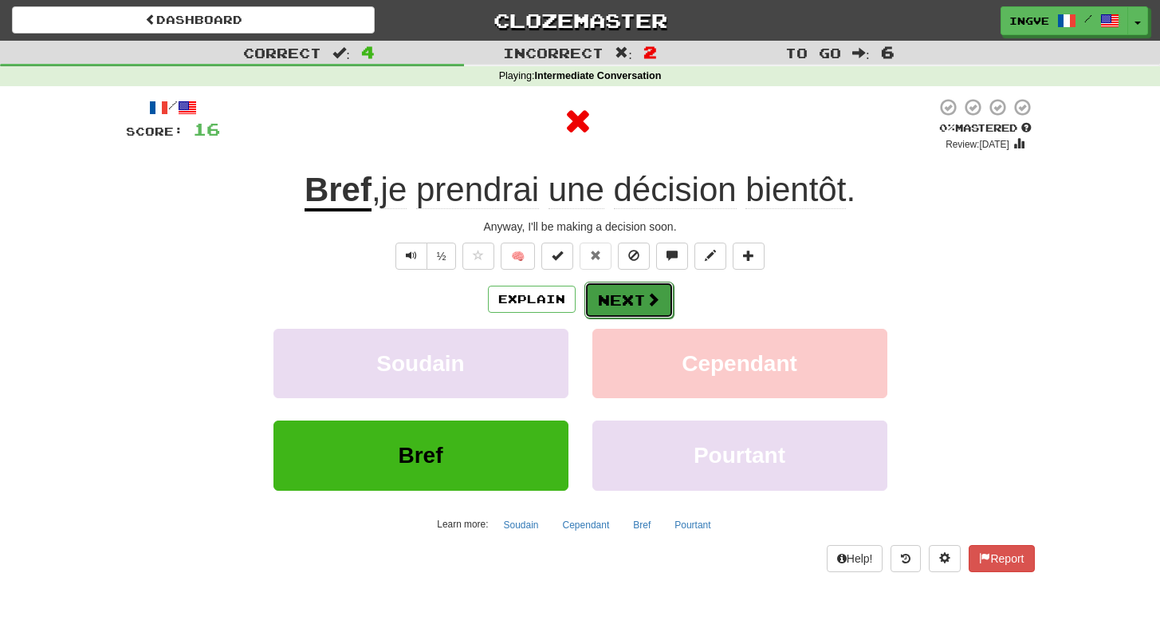
click at [630, 304] on button "Next" at bounding box center [629, 300] width 89 height 37
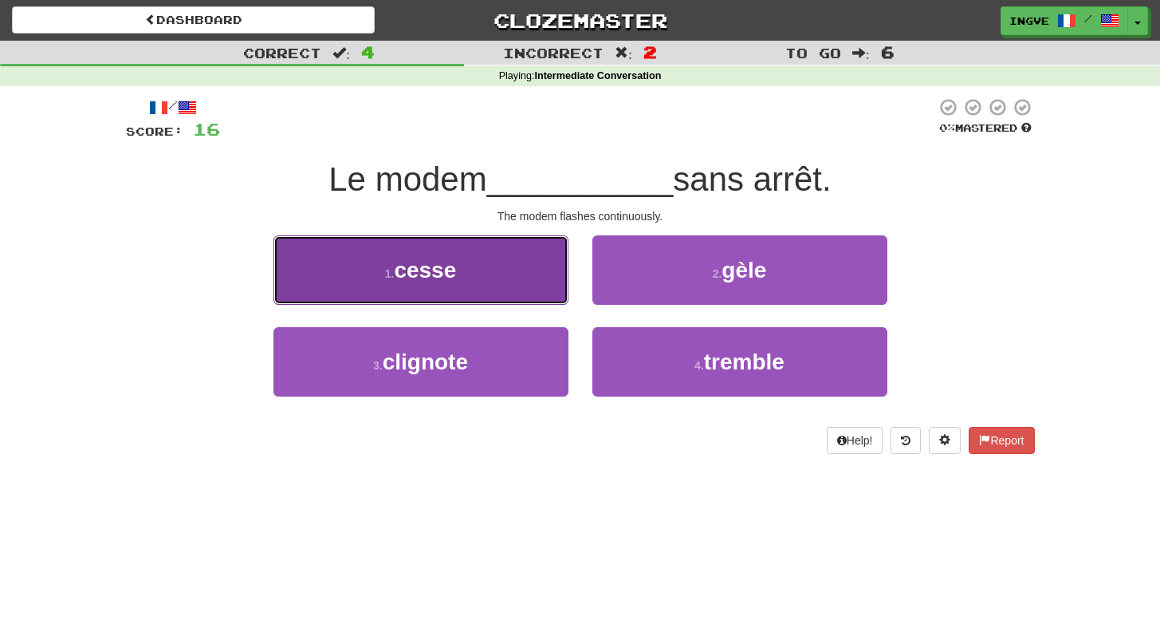
click at [526, 279] on button "1 . cesse" at bounding box center [421, 269] width 295 height 69
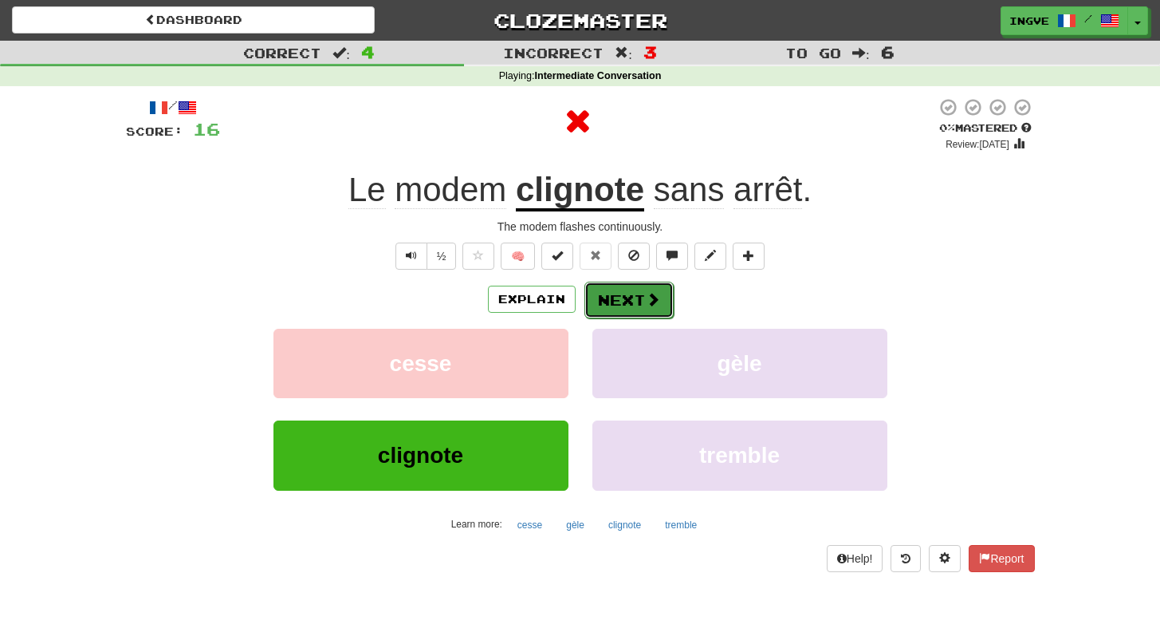
click at [593, 310] on button "Next" at bounding box center [629, 300] width 89 height 37
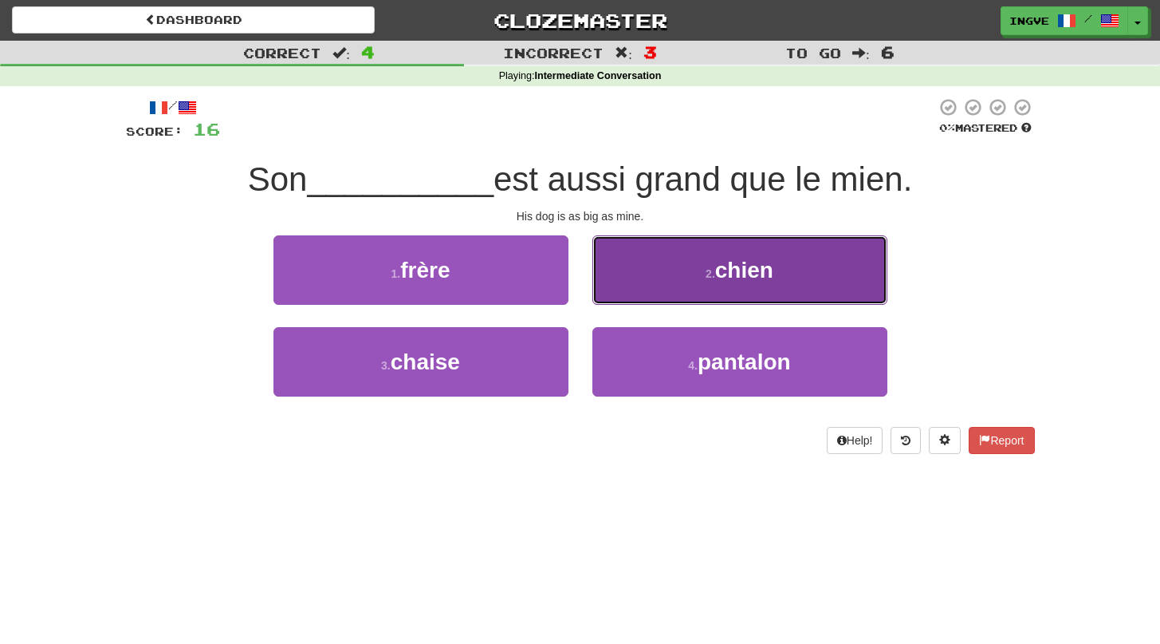
click at [648, 294] on button "2 . chien" at bounding box center [740, 269] width 295 height 69
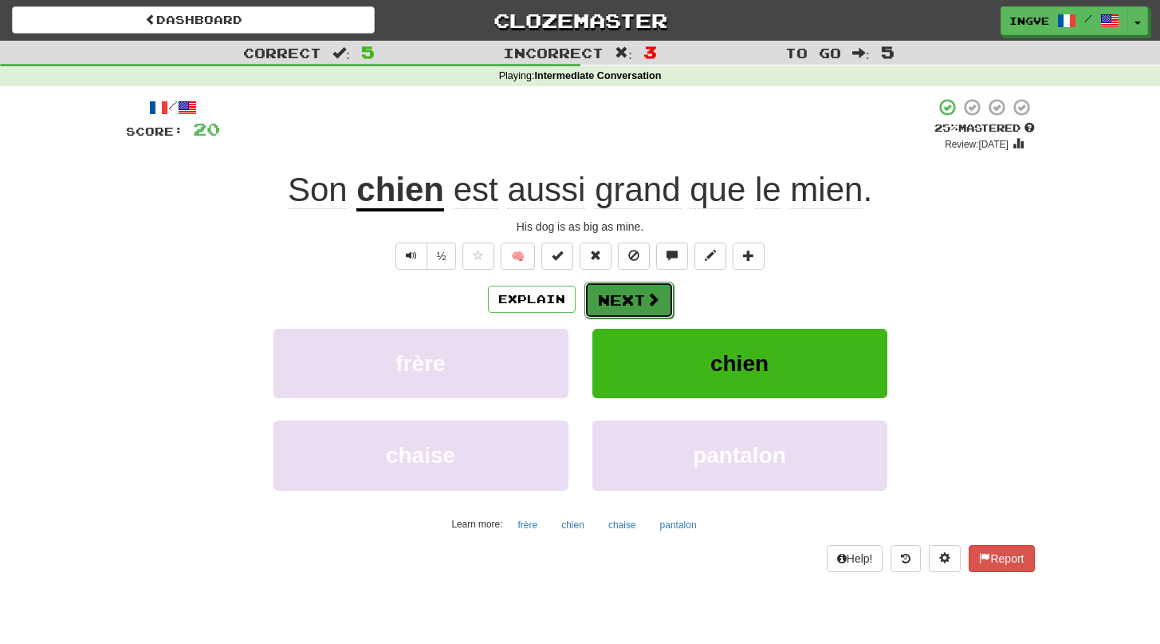
click at [649, 297] on span at bounding box center [653, 299] width 14 height 14
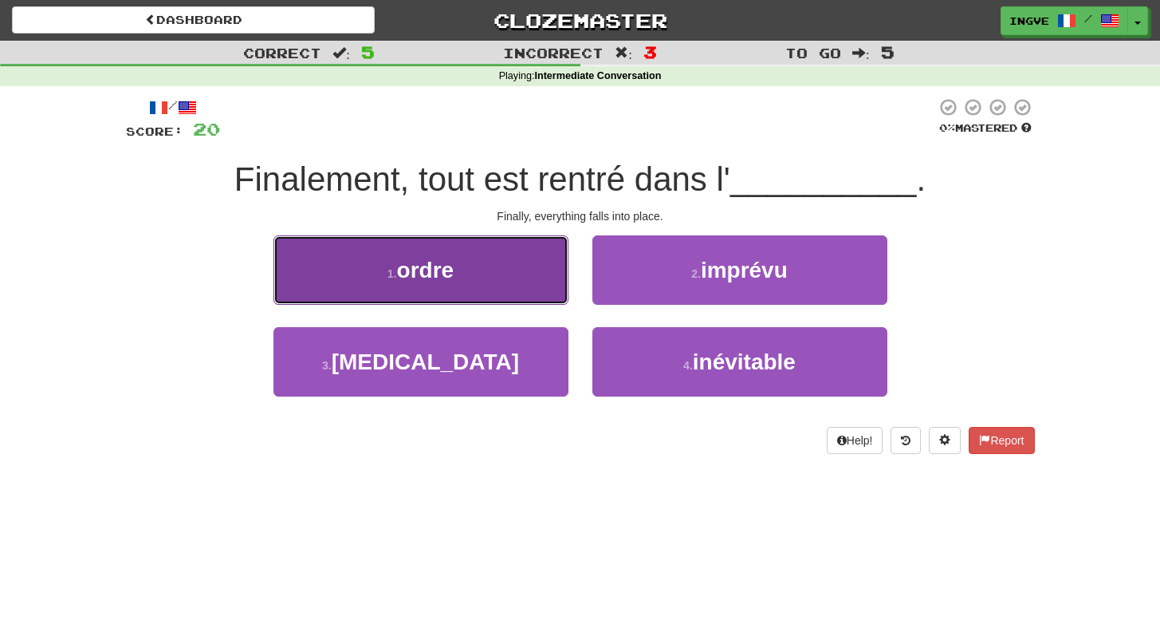
click at [542, 291] on button "1 . ordre" at bounding box center [421, 269] width 295 height 69
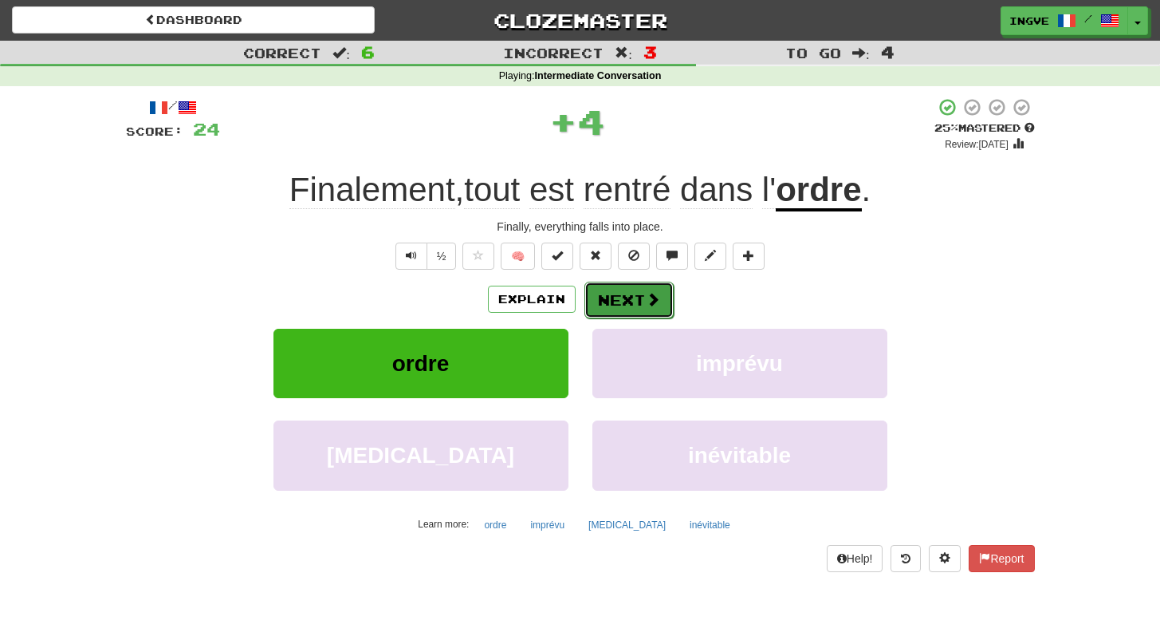
click at [625, 299] on button "Next" at bounding box center [629, 300] width 89 height 37
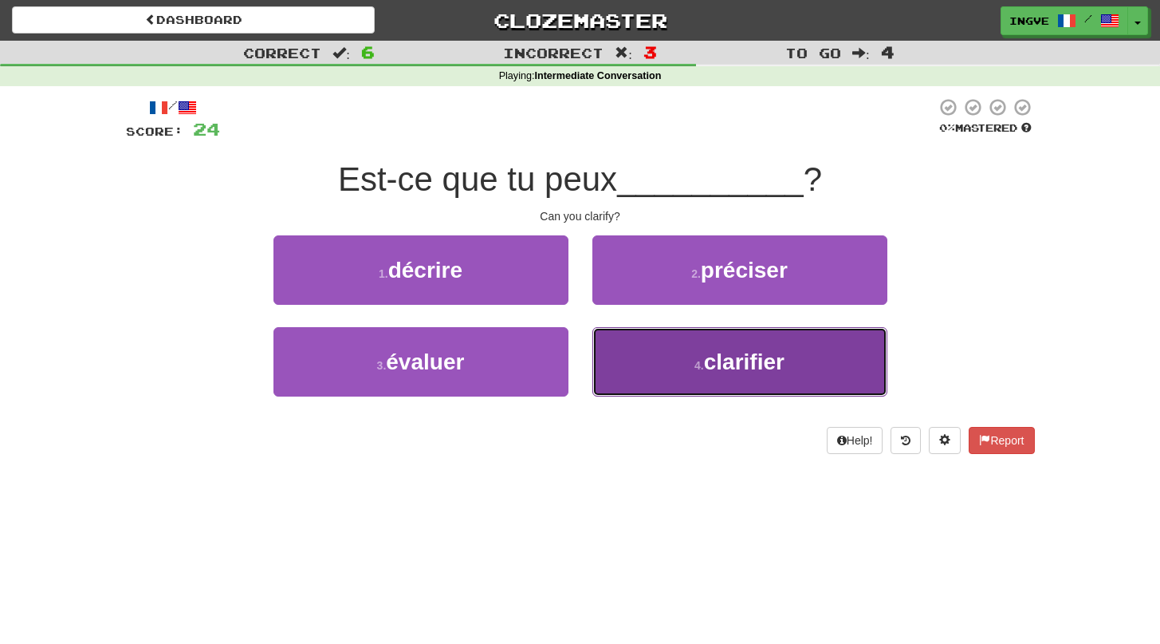
click at [649, 359] on button "4 . clarifier" at bounding box center [740, 361] width 295 height 69
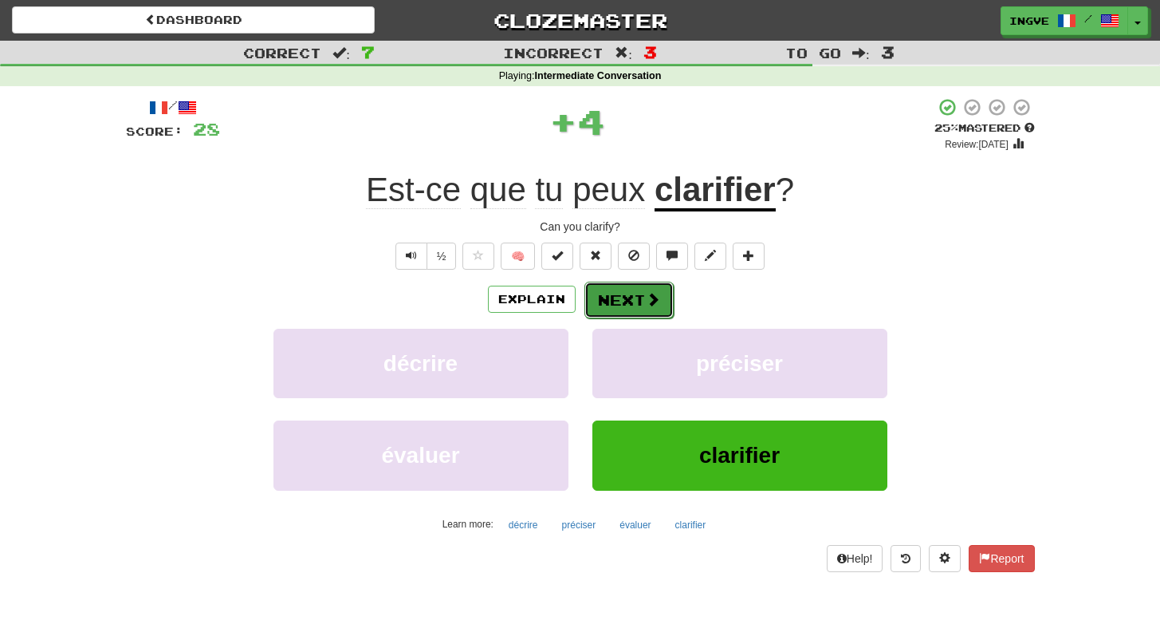
click at [626, 298] on button "Next" at bounding box center [629, 300] width 89 height 37
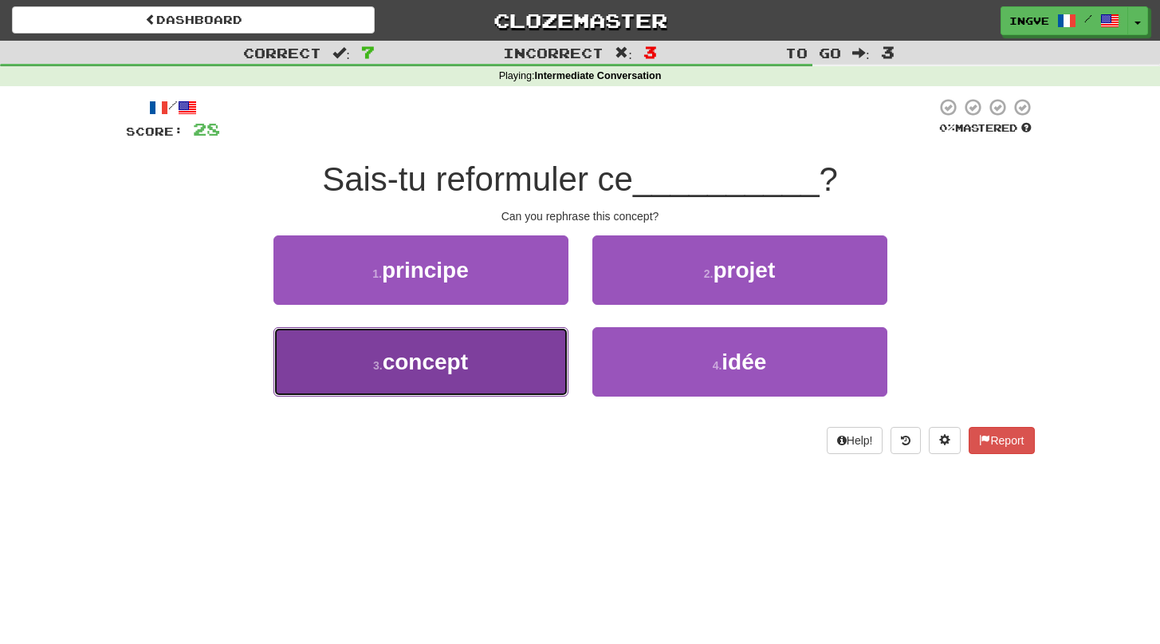
click at [545, 361] on button "3 . concept" at bounding box center [421, 361] width 295 height 69
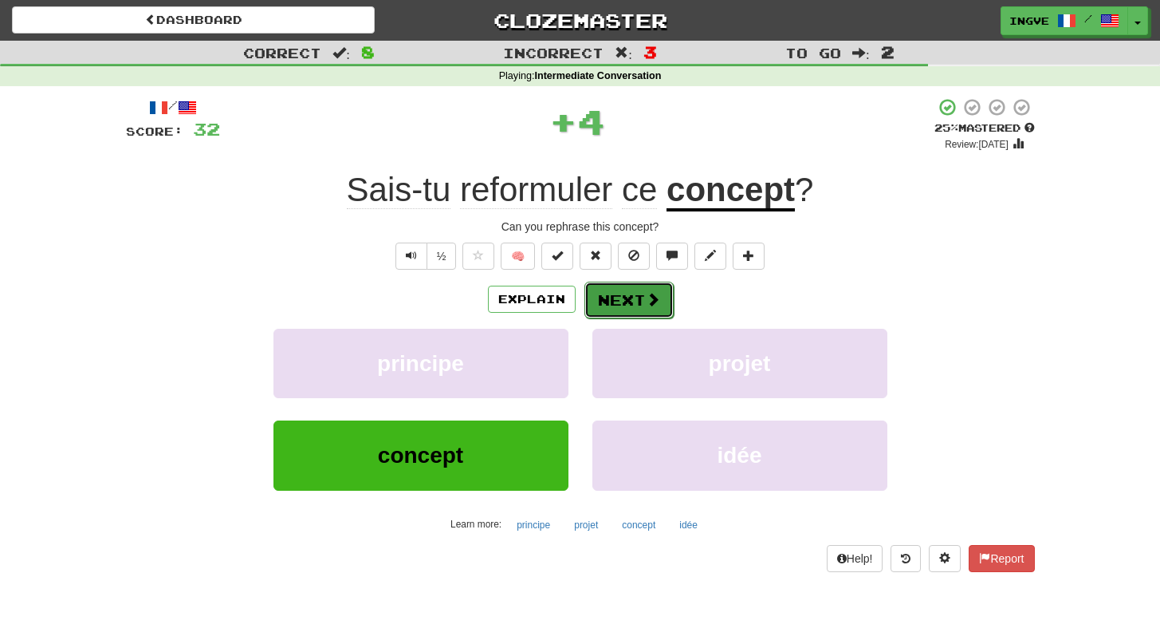
click at [628, 302] on button "Next" at bounding box center [629, 300] width 89 height 37
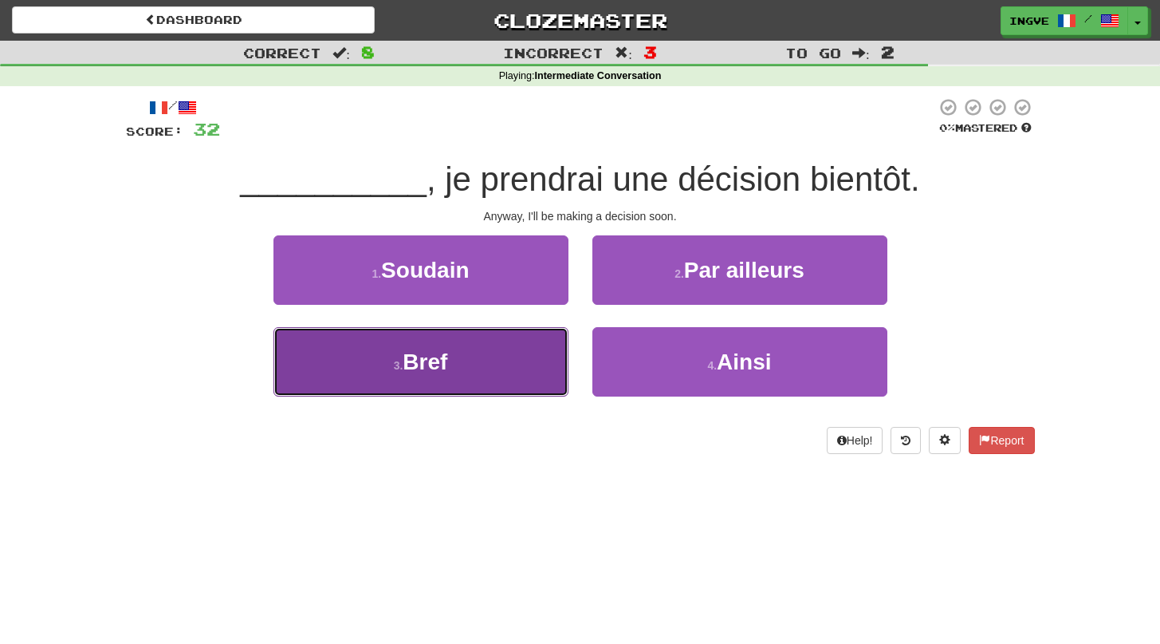
click at [527, 368] on button "3 . Bref" at bounding box center [421, 361] width 295 height 69
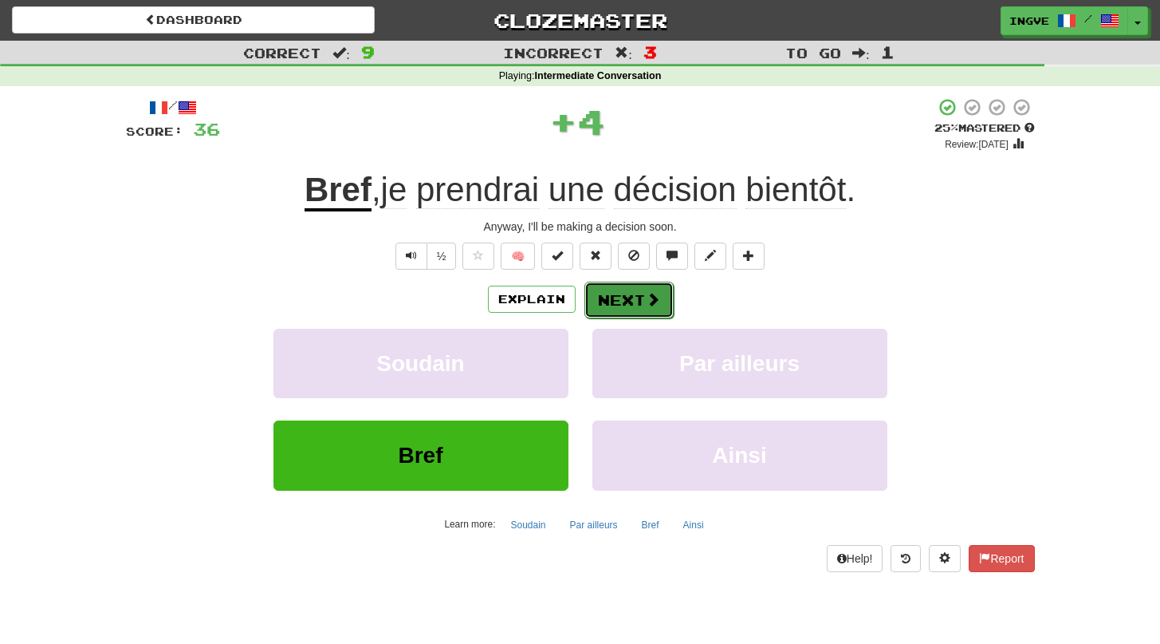
click at [613, 301] on button "Next" at bounding box center [629, 300] width 89 height 37
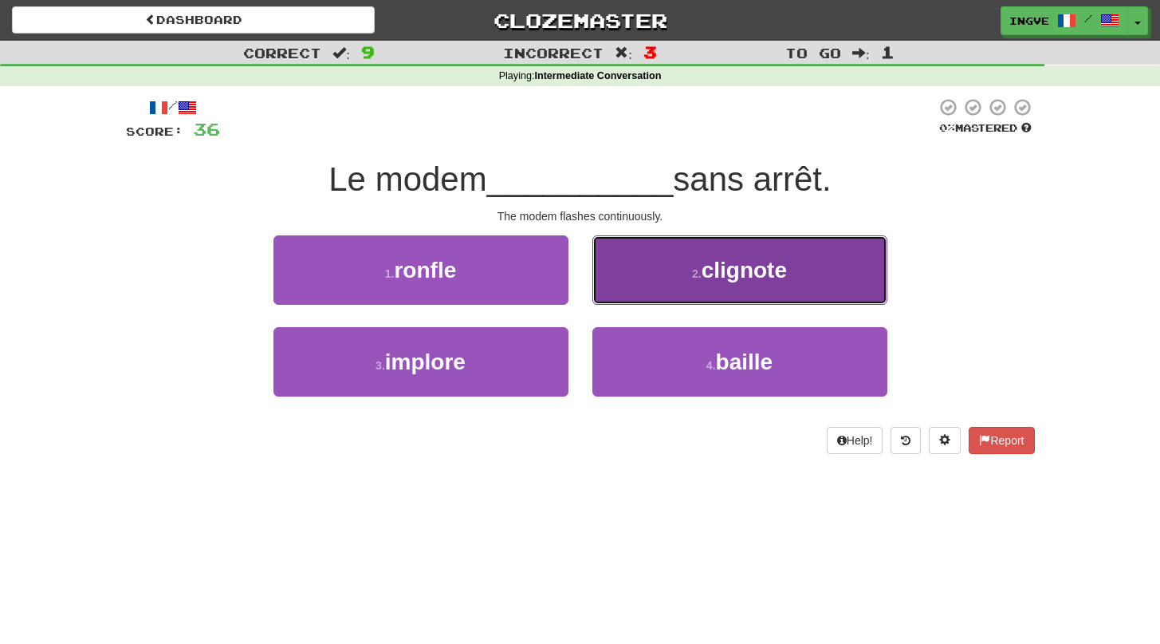
click at [644, 286] on button "2 . clignote" at bounding box center [740, 269] width 295 height 69
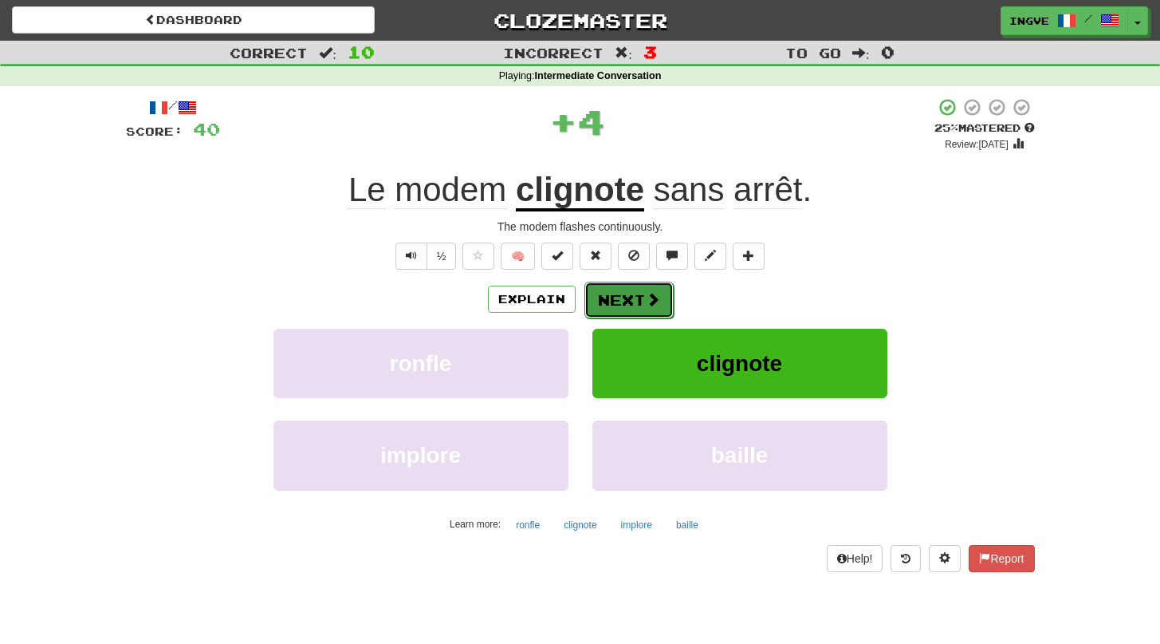
click at [631, 298] on button "Next" at bounding box center [629, 300] width 89 height 37
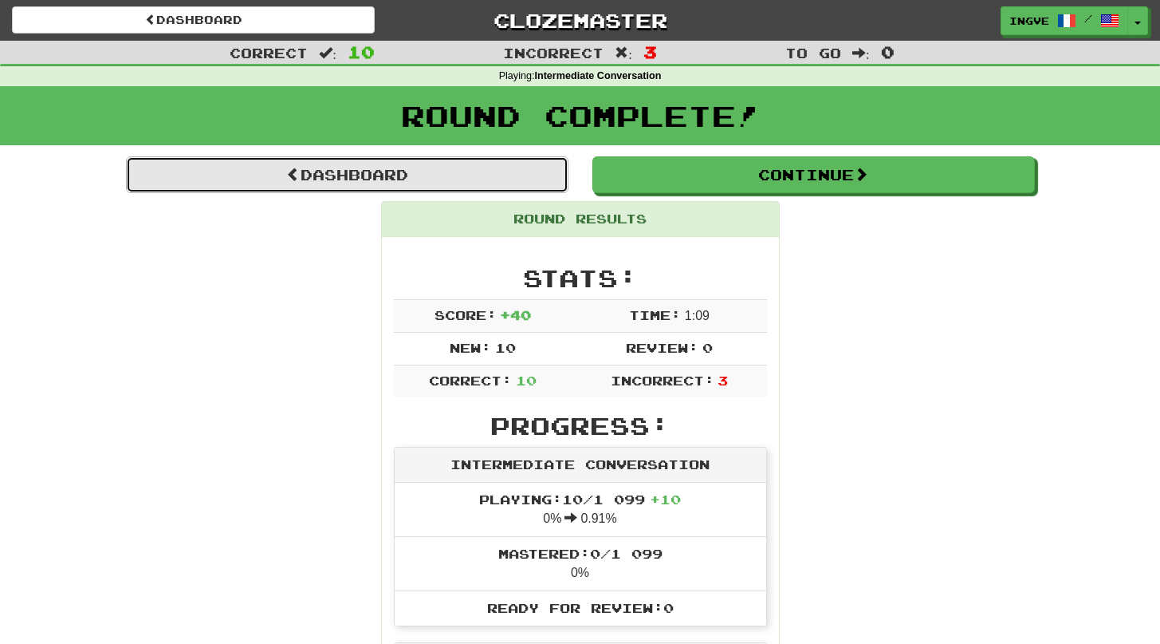
click at [442, 164] on link "Dashboard" at bounding box center [347, 174] width 443 height 37
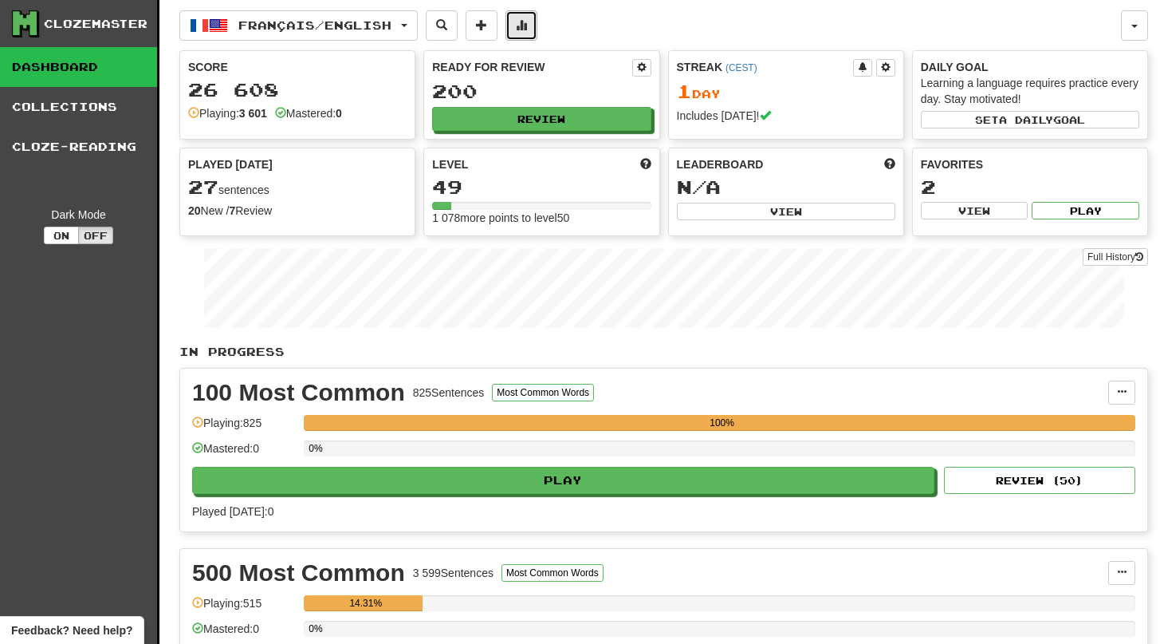
click at [527, 30] on span at bounding box center [521, 24] width 11 height 11
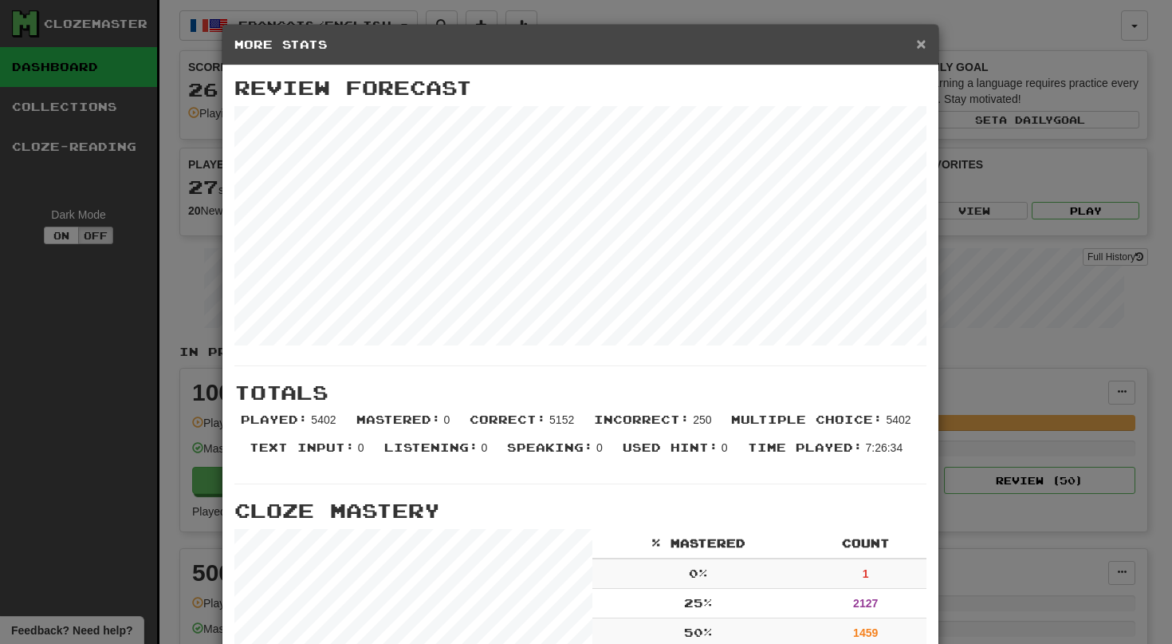
click at [916, 50] on span "×" at bounding box center [921, 43] width 10 height 18
